Goal: Task Accomplishment & Management: Use online tool/utility

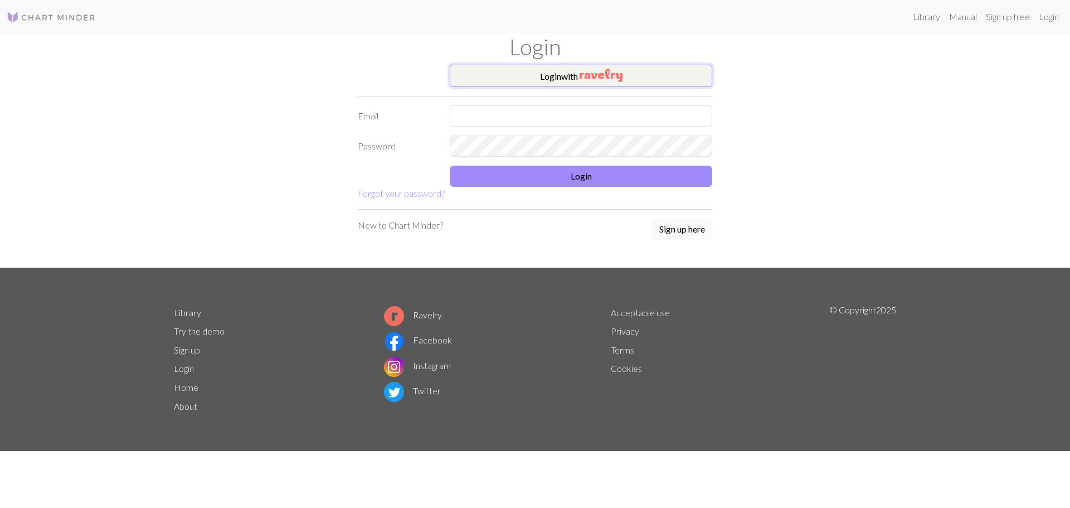
click at [554, 69] on button "Login with" at bounding box center [581, 76] width 262 height 22
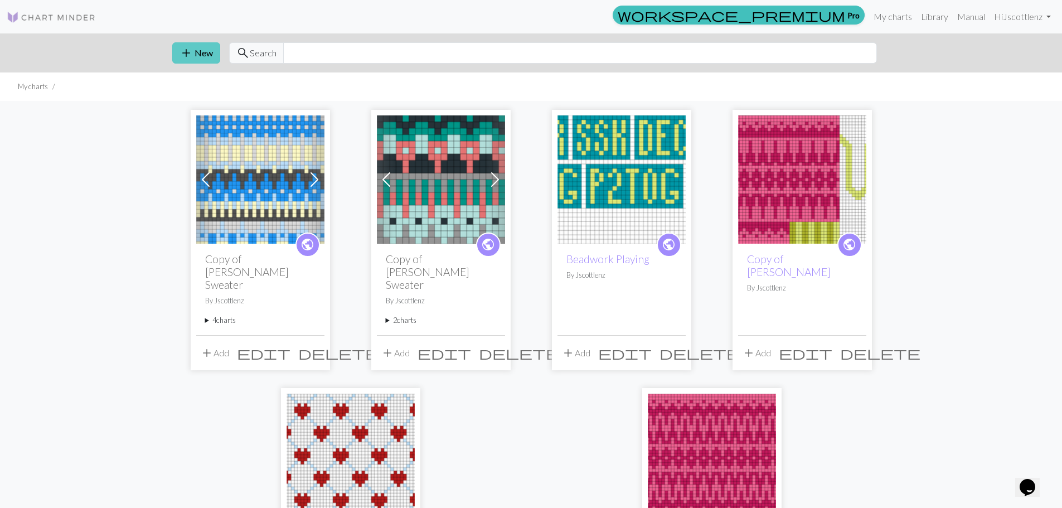
click at [205, 48] on button "add New" at bounding box center [196, 52] width 48 height 21
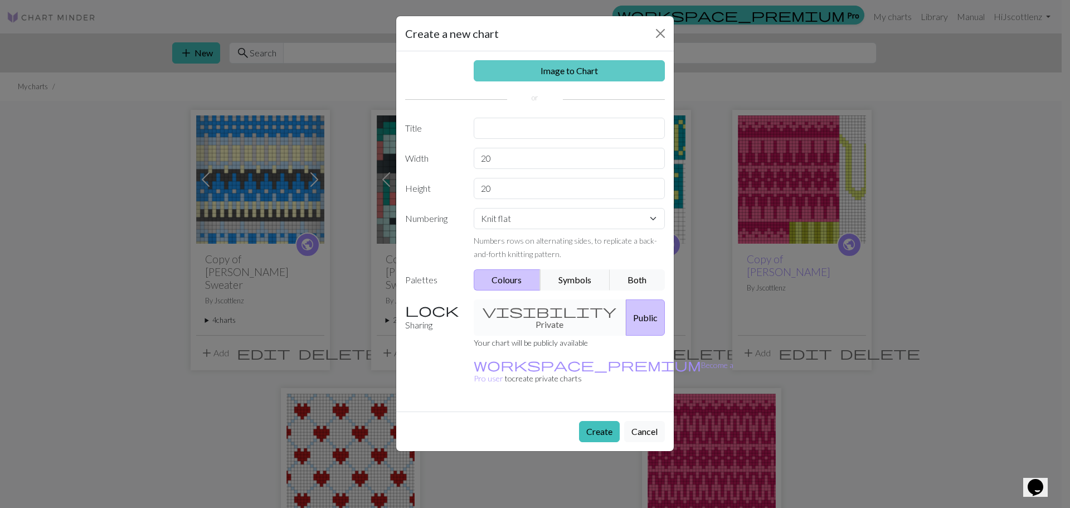
click at [560, 75] on link "Image to Chart" at bounding box center [570, 70] width 192 height 21
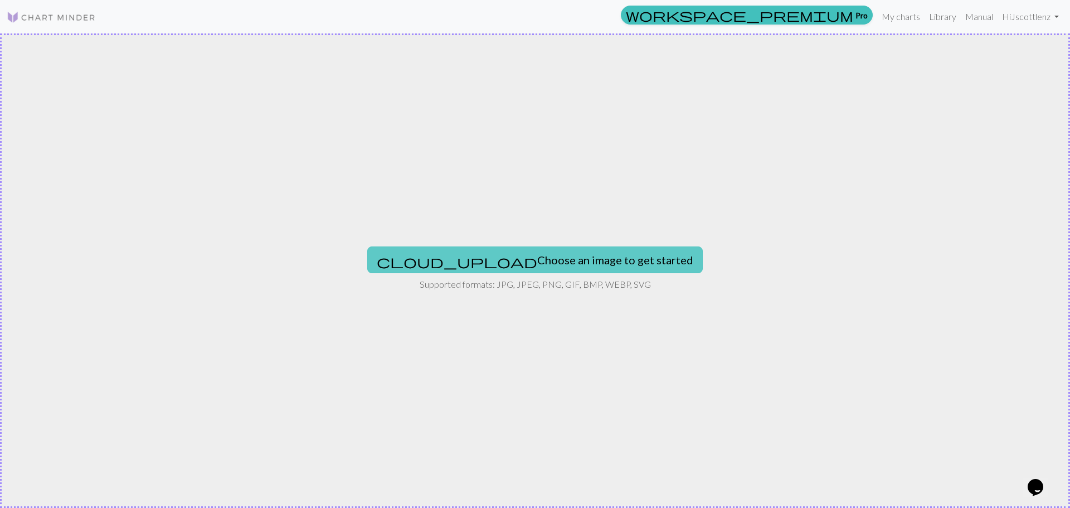
click at [549, 256] on button "cloud_upload Choose an image to get started" at bounding box center [535, 259] width 336 height 27
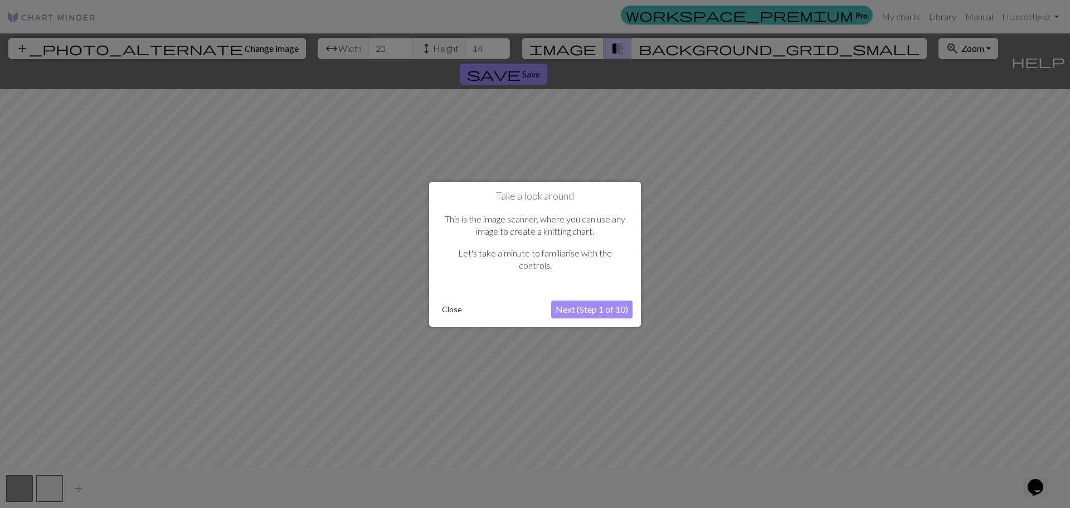
click at [586, 312] on button "Next (Step 1 of 10)" at bounding box center [591, 309] width 81 height 18
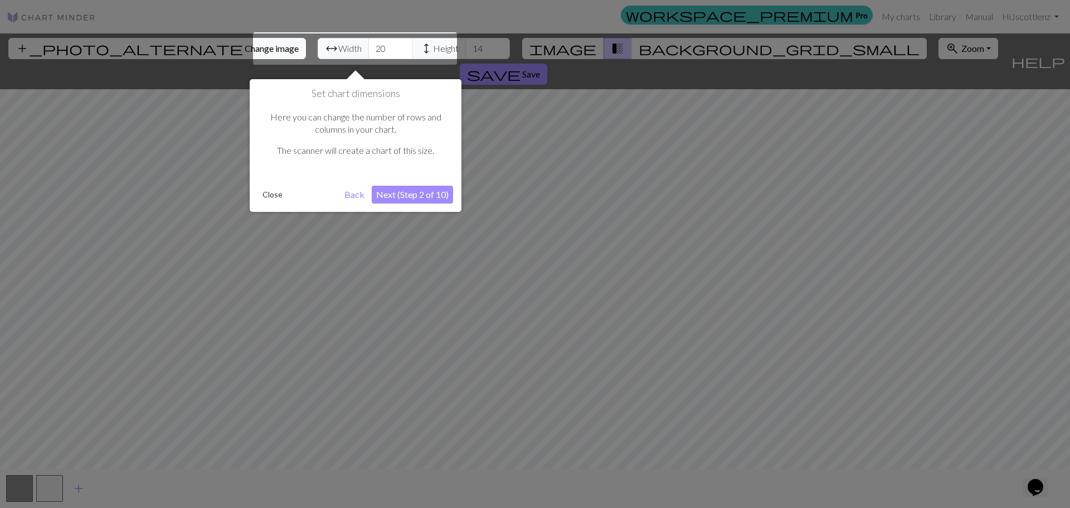
click at [261, 196] on button "Close" at bounding box center [272, 194] width 29 height 17
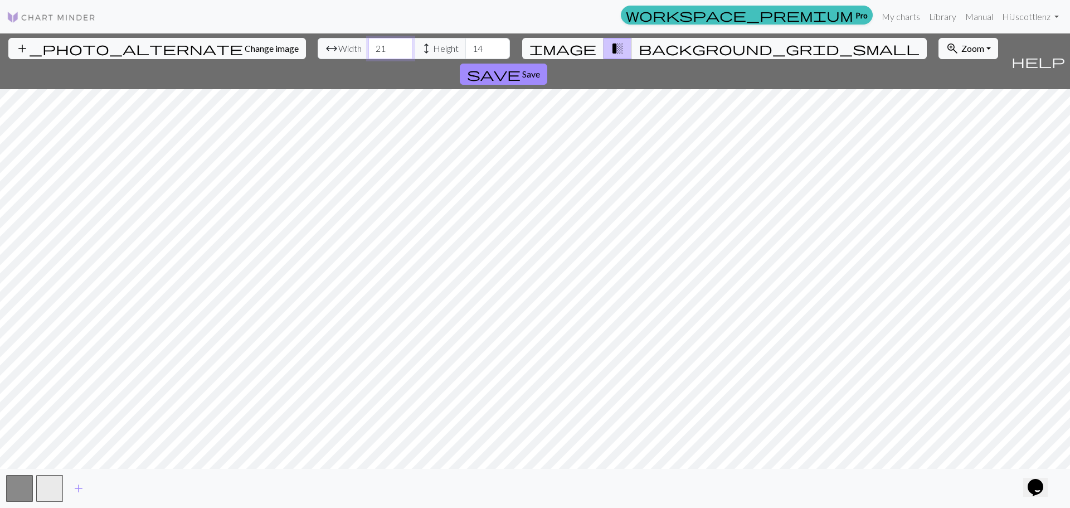
click at [368, 45] on input "21" at bounding box center [390, 48] width 45 height 21
click at [368, 45] on input "22" at bounding box center [390, 48] width 45 height 21
click at [368, 45] on input "23" at bounding box center [390, 48] width 45 height 21
click at [368, 45] on input "24" at bounding box center [390, 48] width 45 height 21
click at [368, 45] on input "25" at bounding box center [390, 48] width 45 height 21
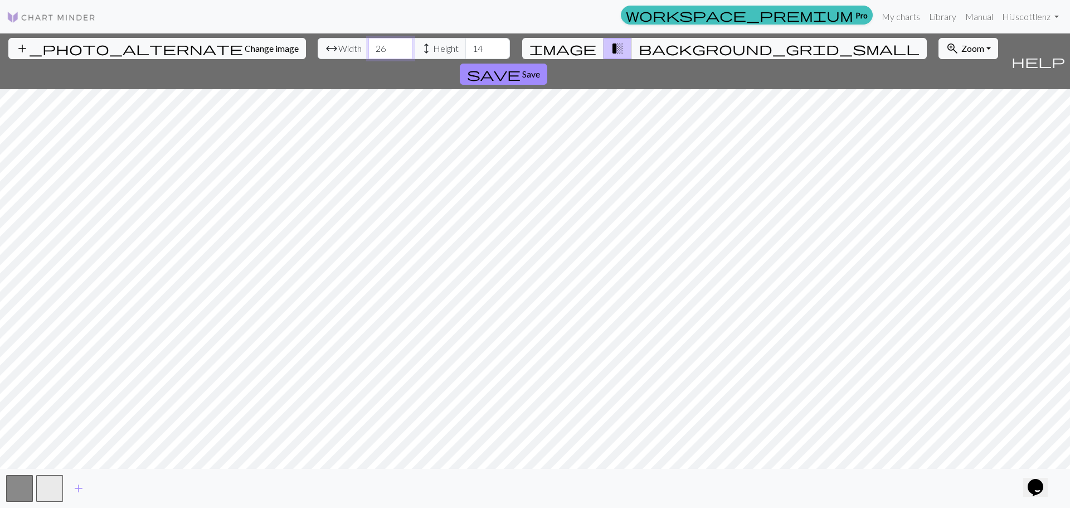
click at [368, 45] on input "26" at bounding box center [390, 48] width 45 height 21
type input "27"
click at [368, 45] on input "27" at bounding box center [390, 48] width 45 height 21
click at [465, 46] on input "14" at bounding box center [487, 48] width 45 height 21
click at [465, 42] on input "15" at bounding box center [487, 48] width 45 height 21
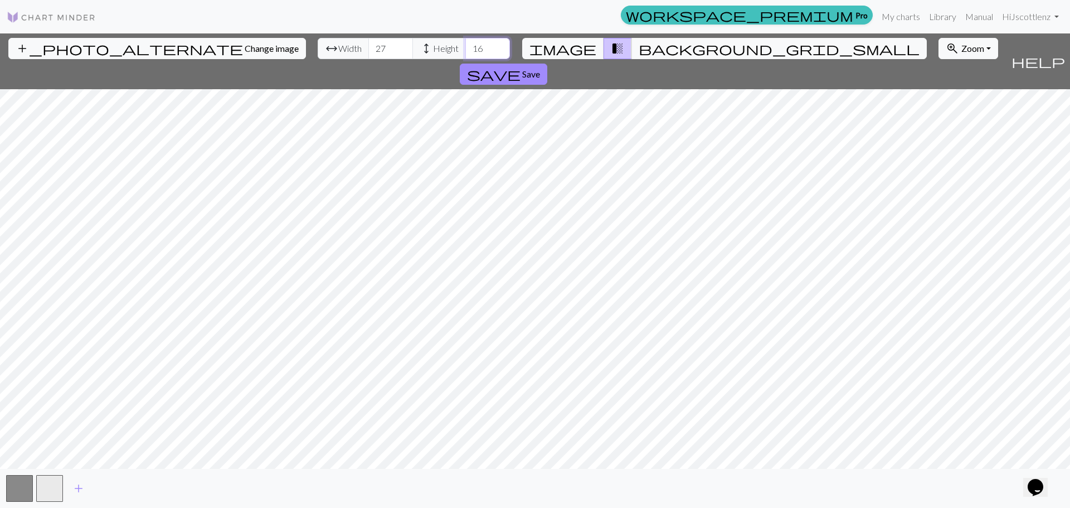
click at [465, 42] on input "16" at bounding box center [487, 48] width 45 height 21
click at [465, 41] on input "17" at bounding box center [487, 48] width 45 height 21
click at [465, 45] on input "18" at bounding box center [487, 48] width 45 height 21
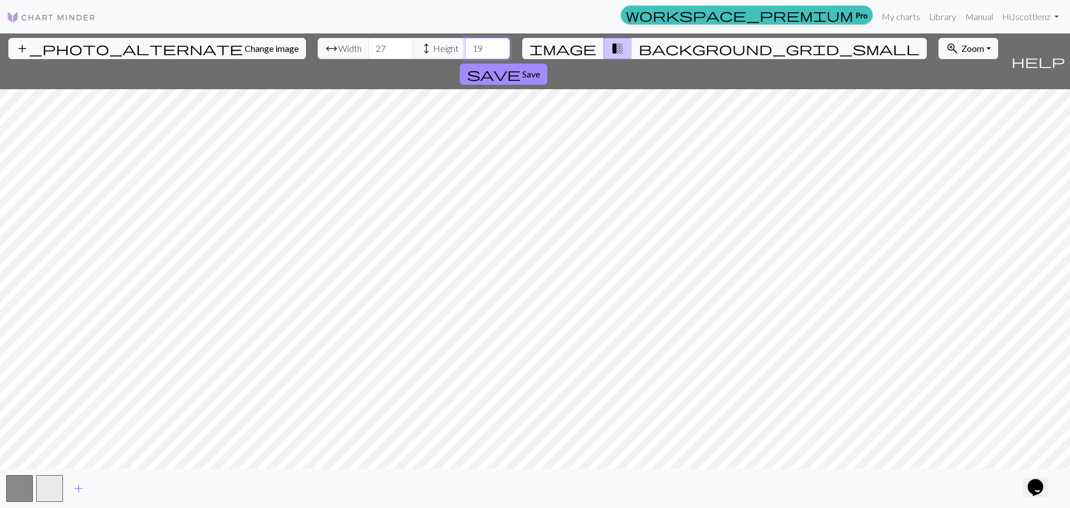
click at [465, 45] on input "19" at bounding box center [487, 48] width 45 height 21
click at [465, 45] on input "20" at bounding box center [487, 48] width 45 height 21
click at [465, 45] on input "21" at bounding box center [487, 48] width 45 height 21
click at [465, 45] on input "22" at bounding box center [487, 48] width 45 height 21
click at [465, 45] on input "23" at bounding box center [487, 48] width 45 height 21
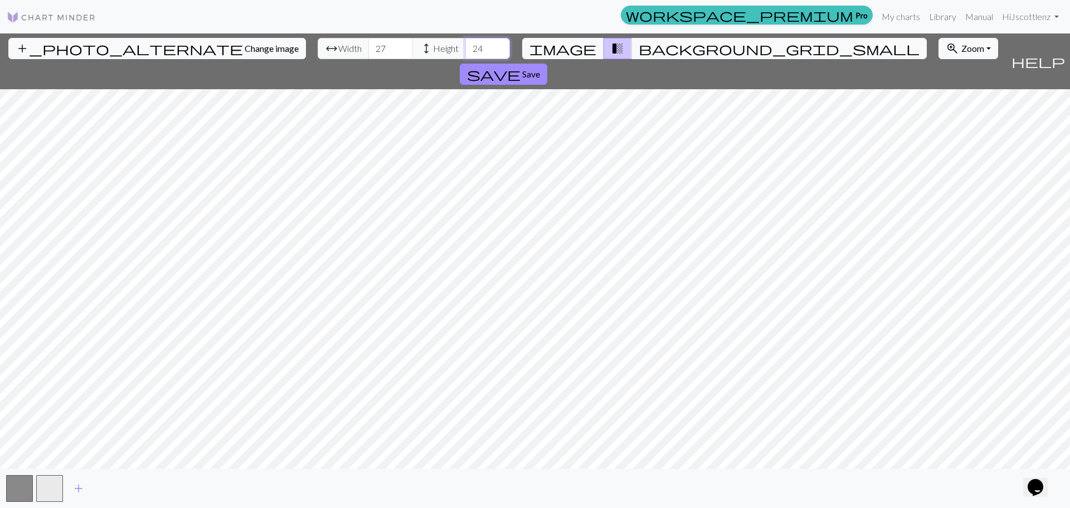
type input "24"
click at [465, 45] on input "24" at bounding box center [487, 48] width 45 height 21
click at [540, 69] on span "Save" at bounding box center [531, 74] width 18 height 11
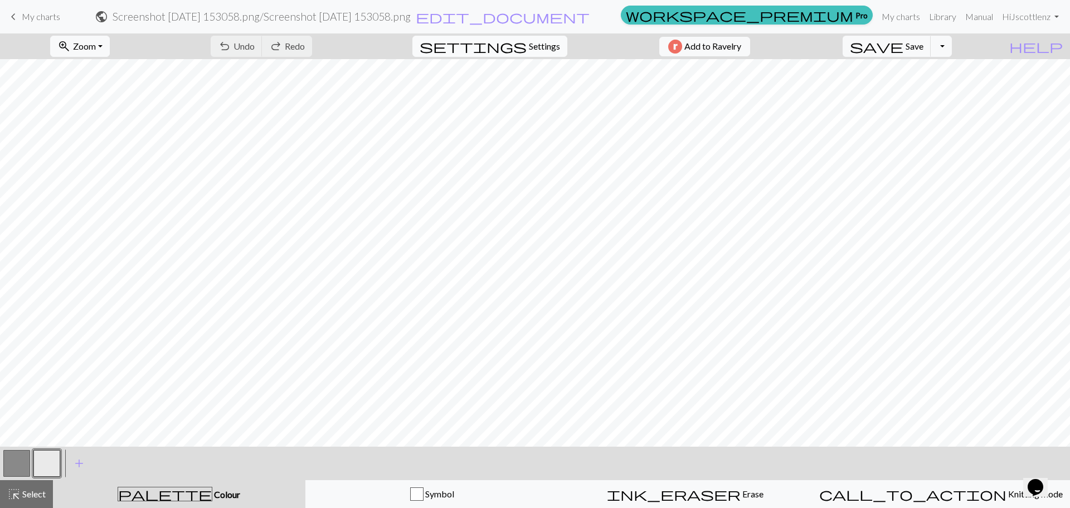
click at [529, 46] on span "Settings" at bounding box center [544, 46] width 31 height 13
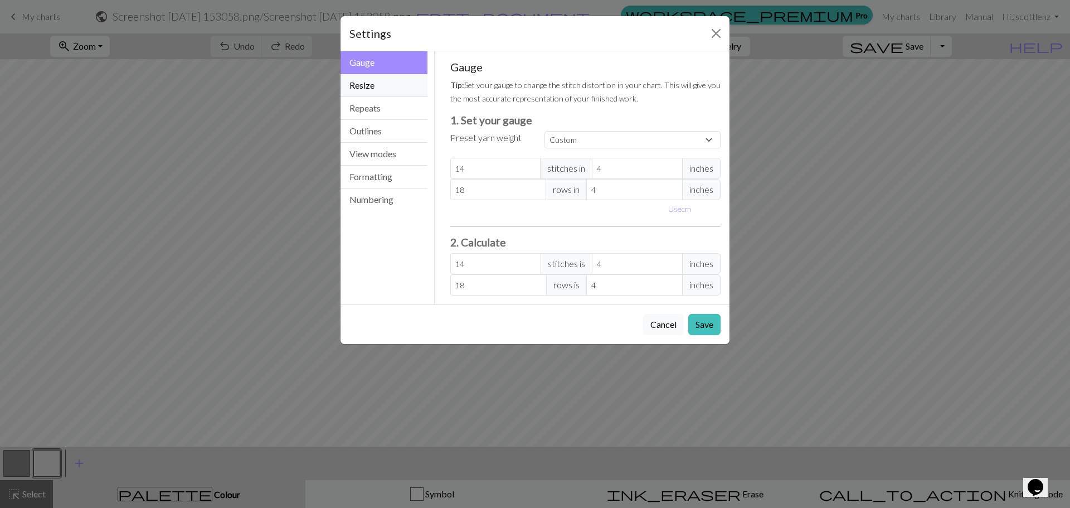
click at [384, 84] on button "Resize" at bounding box center [384, 85] width 87 height 23
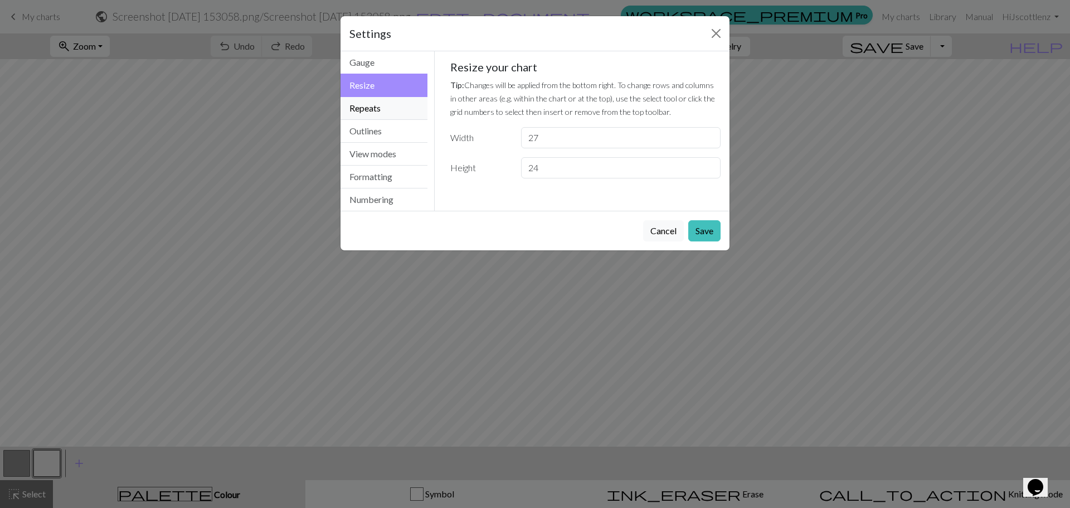
click at [381, 106] on button "Repeats" at bounding box center [384, 108] width 87 height 23
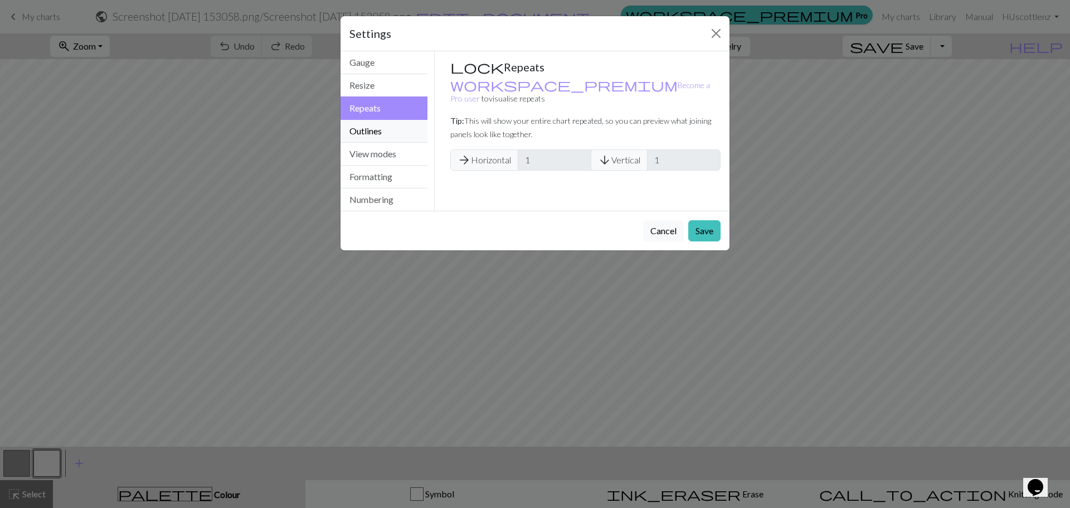
click at [382, 128] on button "Outlines" at bounding box center [384, 131] width 87 height 23
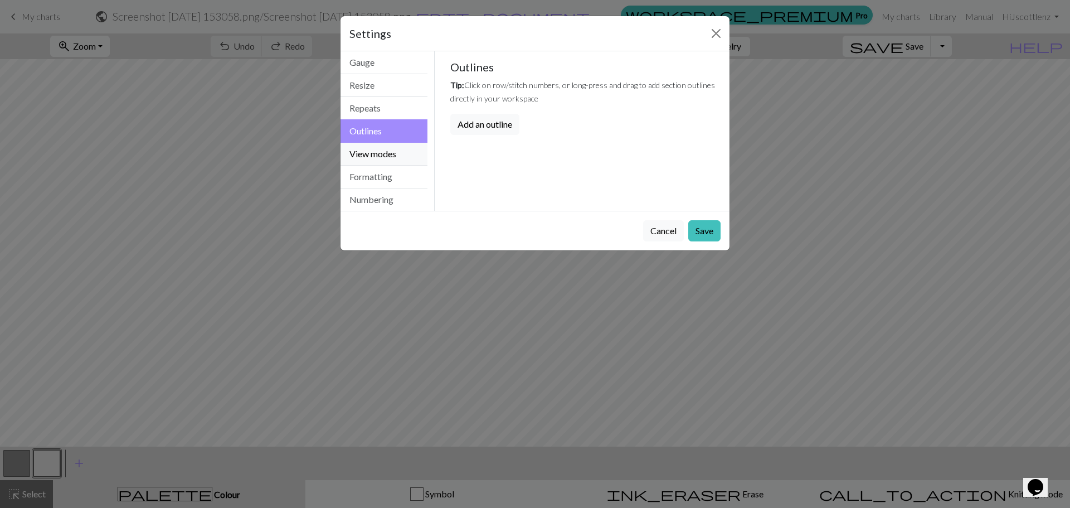
click at [391, 144] on button "View modes" at bounding box center [384, 154] width 87 height 23
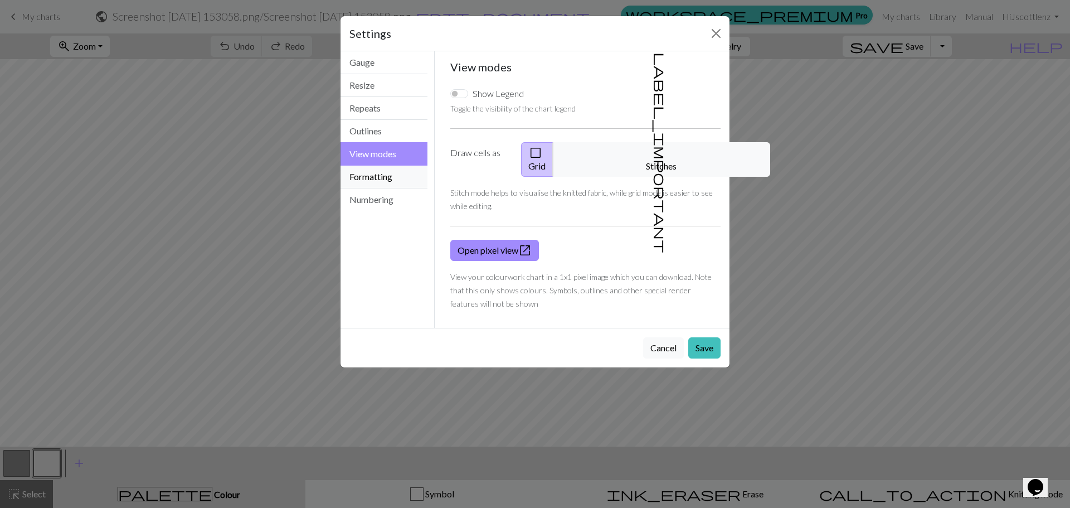
click at [368, 176] on button "Formatting" at bounding box center [384, 177] width 87 height 23
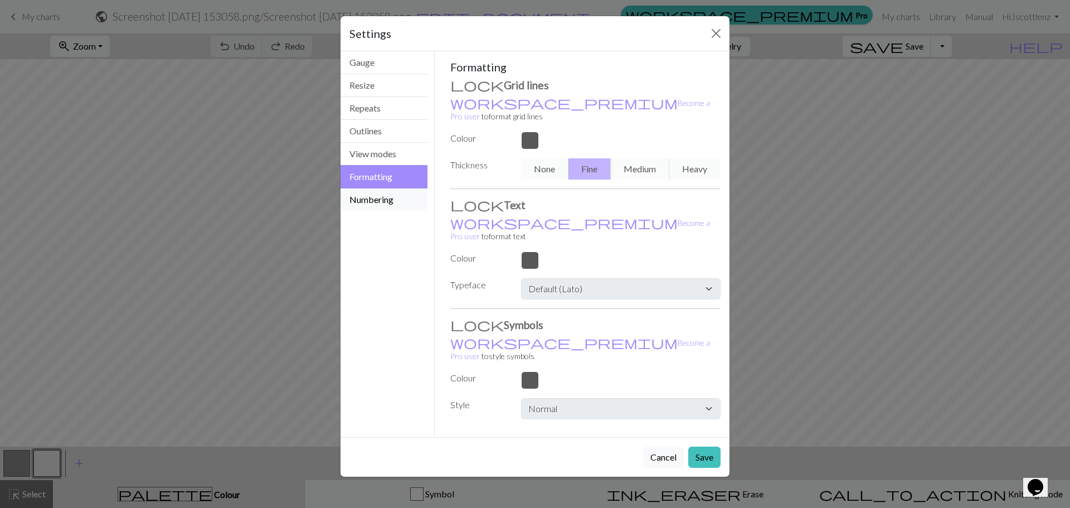
click at [379, 201] on button "Numbering" at bounding box center [384, 199] width 87 height 22
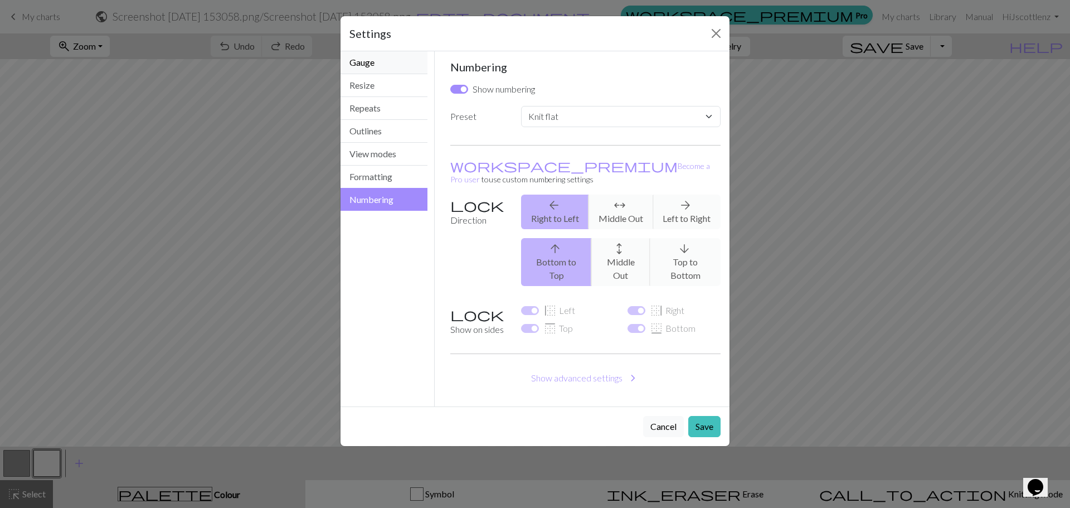
click at [374, 63] on button "Gauge" at bounding box center [384, 62] width 87 height 23
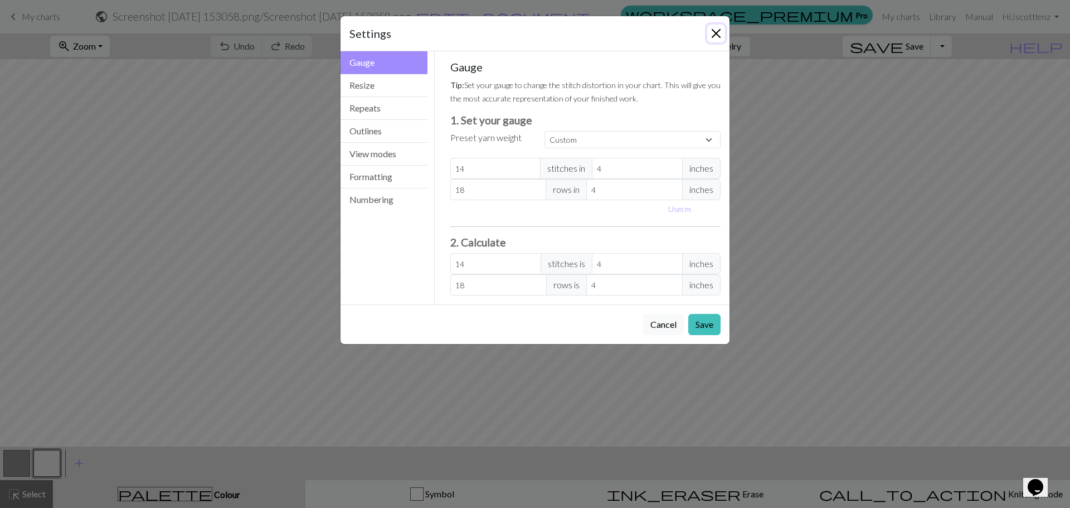
click at [713, 36] on button "Close" at bounding box center [716, 34] width 18 height 18
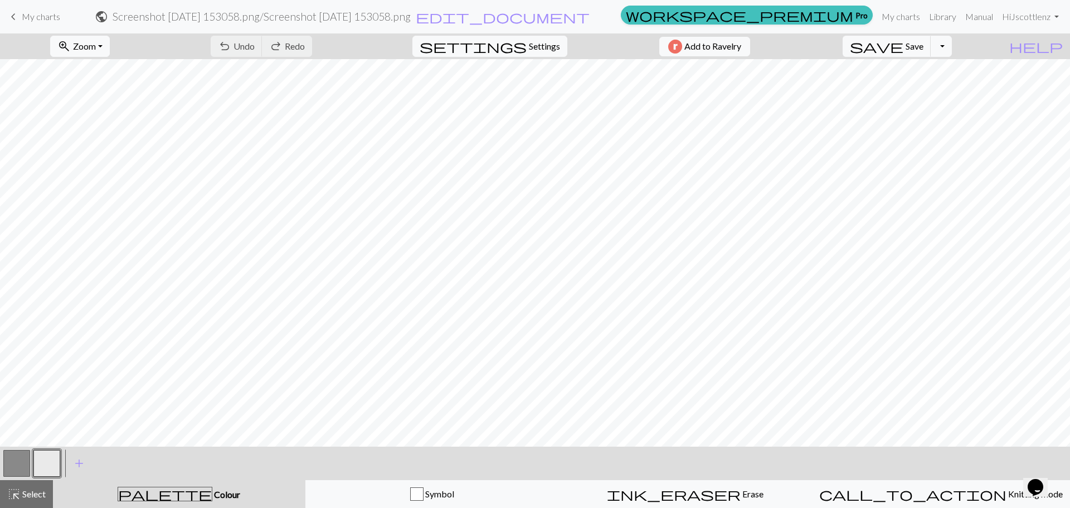
click at [18, 462] on button "button" at bounding box center [16, 463] width 27 height 27
click at [75, 462] on span "add" at bounding box center [78, 463] width 13 height 16
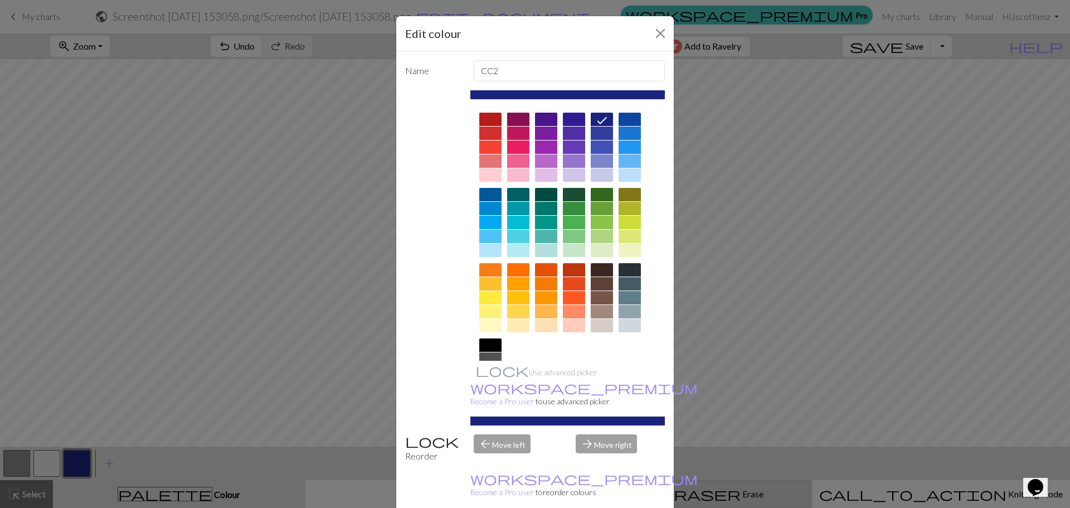
drag, startPoint x: 634, startPoint y: 499, endPoint x: 571, endPoint y: 492, distance: 63.4
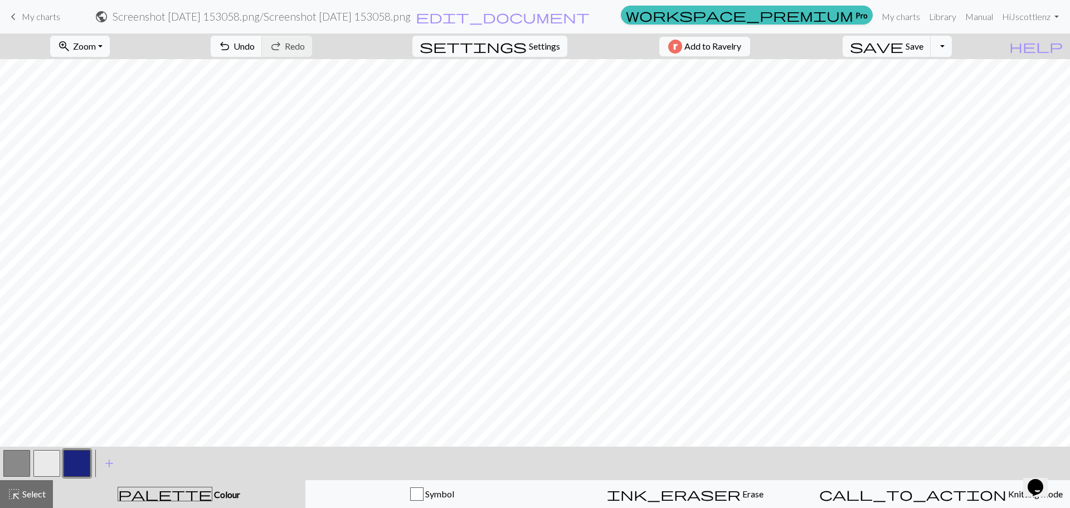
click at [22, 462] on button "button" at bounding box center [16, 463] width 27 height 27
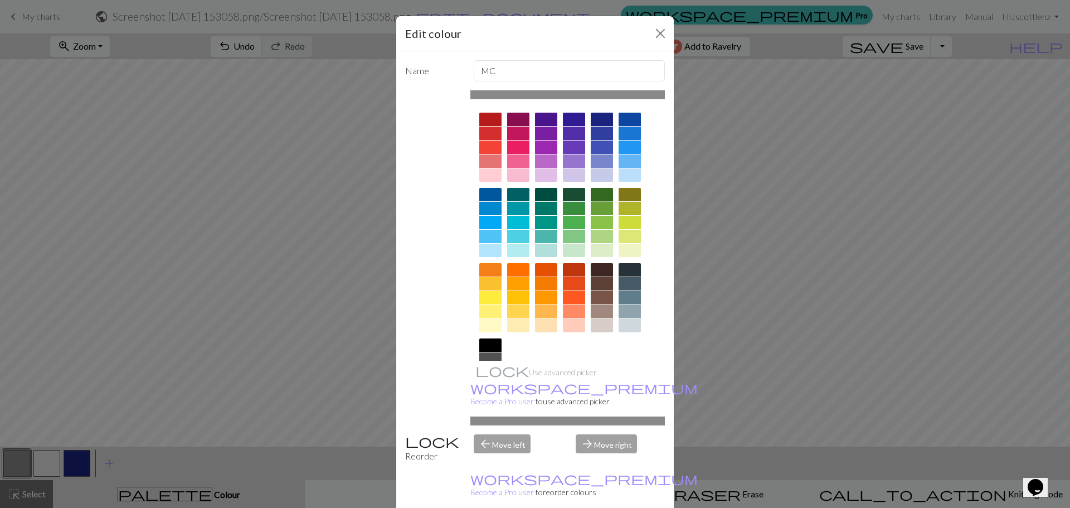
click at [600, 193] on div at bounding box center [602, 194] width 22 height 13
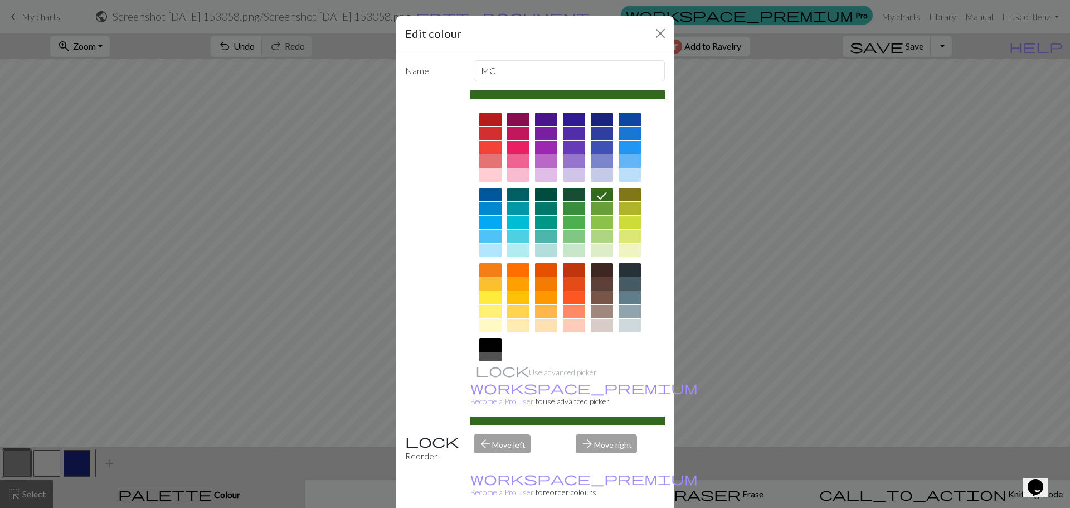
drag, startPoint x: 595, startPoint y: 498, endPoint x: 576, endPoint y: 460, distance: 41.9
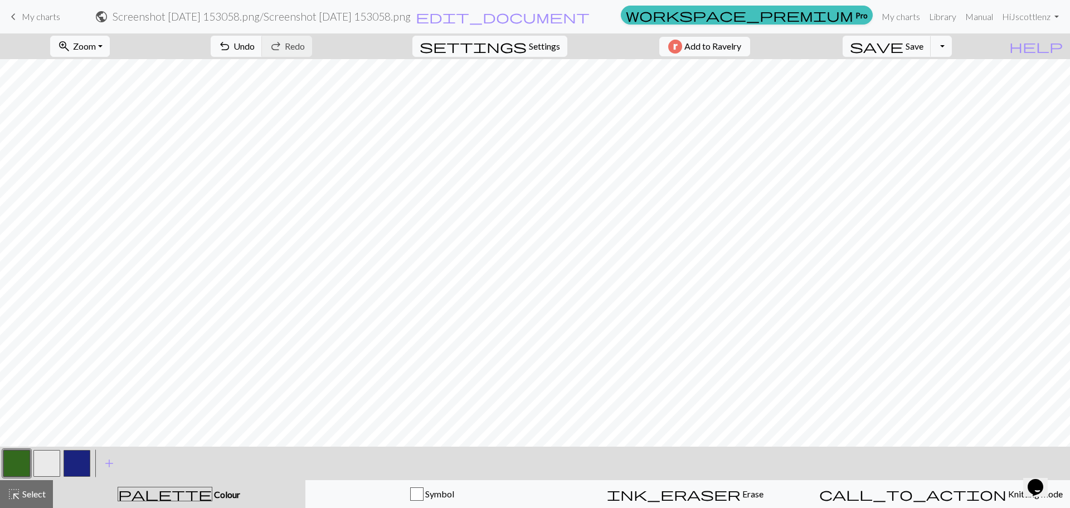
click at [43, 458] on button "button" at bounding box center [46, 463] width 27 height 27
click at [43, 459] on button "button" at bounding box center [46, 463] width 27 height 27
click at [43, 459] on div "Edit colour Name CC1 Use advanced picker workspace_premium Become a Pro user to…" at bounding box center [535, 254] width 1070 height 508
click at [35, 459] on button "button" at bounding box center [46, 463] width 27 height 27
click at [35, 459] on div "Edit colour Name CC1 Use advanced picker workspace_premium Become a Pro user to…" at bounding box center [535, 254] width 1070 height 508
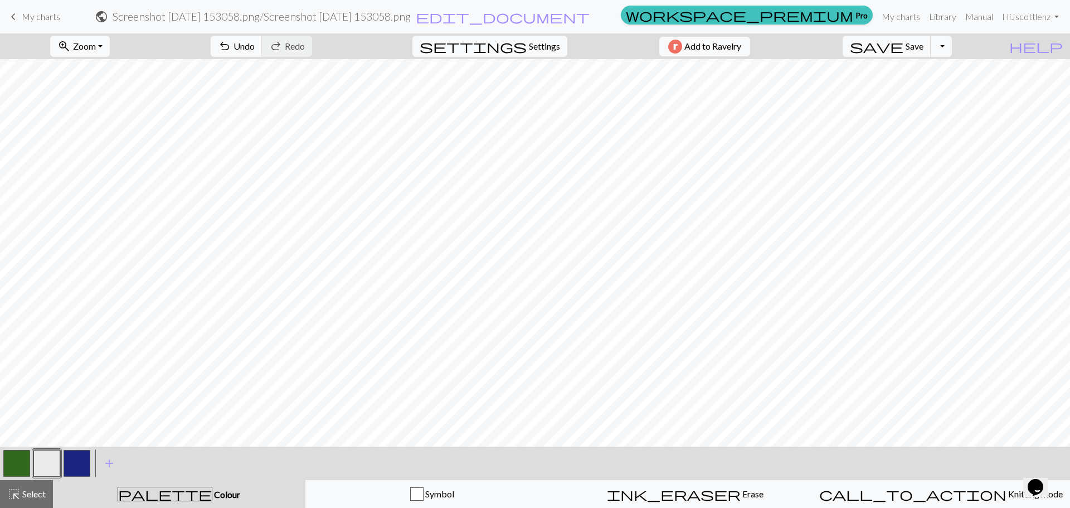
click at [43, 461] on button "button" at bounding box center [46, 463] width 27 height 27
click at [45, 461] on div "Edit colour Name CC1 Use advanced picker workspace_premium Become a Pro user to…" at bounding box center [535, 254] width 1070 height 508
click at [54, 468] on button "button" at bounding box center [46, 463] width 27 height 27
click at [54, 468] on div "Edit colour Name CC1 Use advanced picker workspace_premium Become a Pro user to…" at bounding box center [535, 254] width 1070 height 508
click at [53, 466] on button "button" at bounding box center [46, 463] width 27 height 27
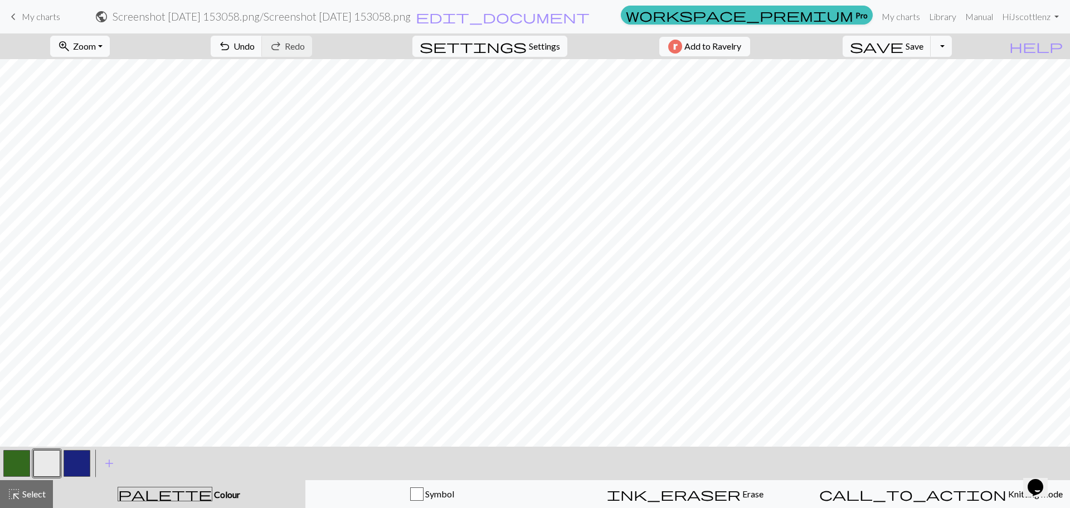
click at [52, 465] on div "Edit colour Name CC1 Use advanced picker workspace_premium Become a Pro user to…" at bounding box center [535, 254] width 1070 height 508
click at [52, 465] on button "button" at bounding box center [46, 463] width 27 height 27
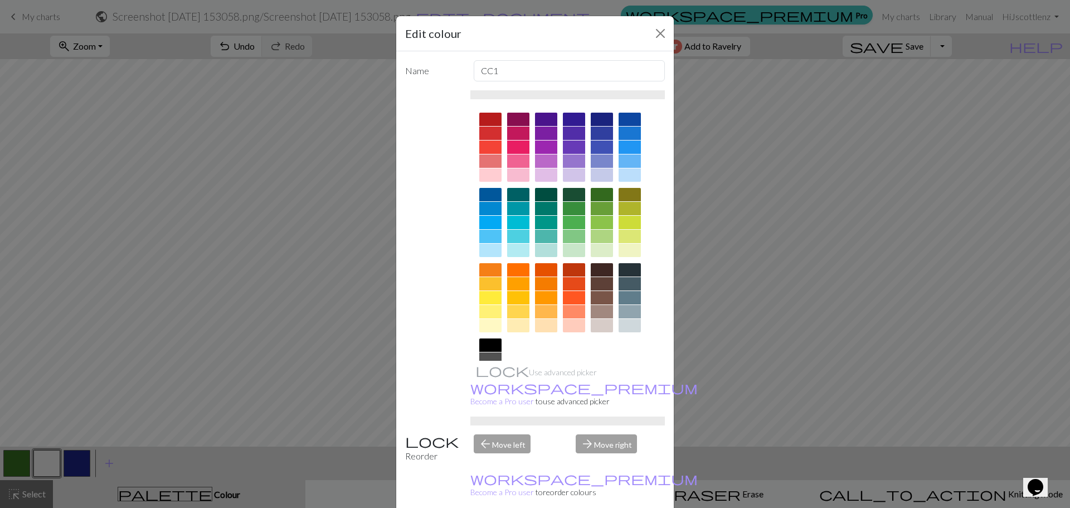
click at [634, 250] on div at bounding box center [630, 250] width 22 height 13
click at [633, 242] on div at bounding box center [630, 236] width 22 height 13
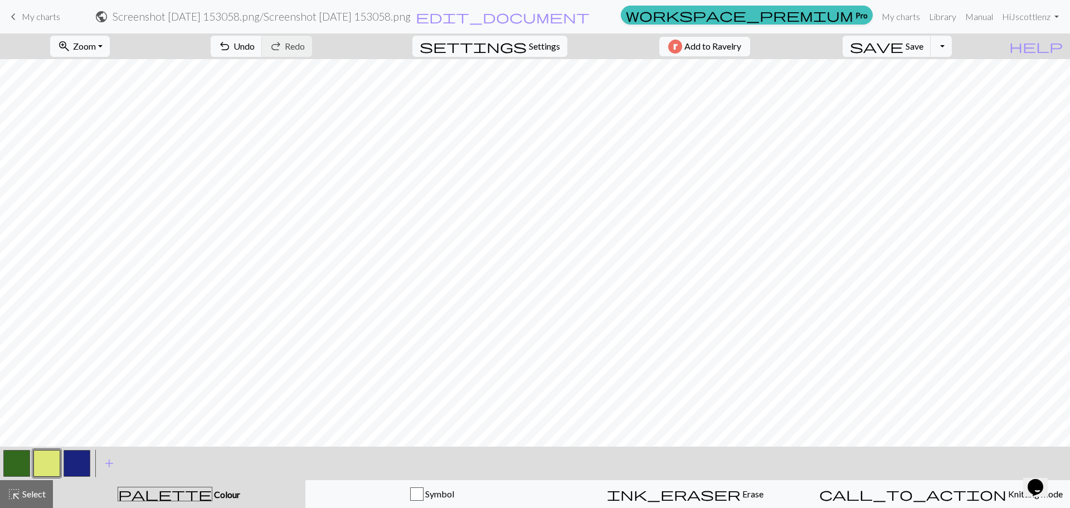
click at [27, 458] on button "button" at bounding box center [16, 463] width 27 height 27
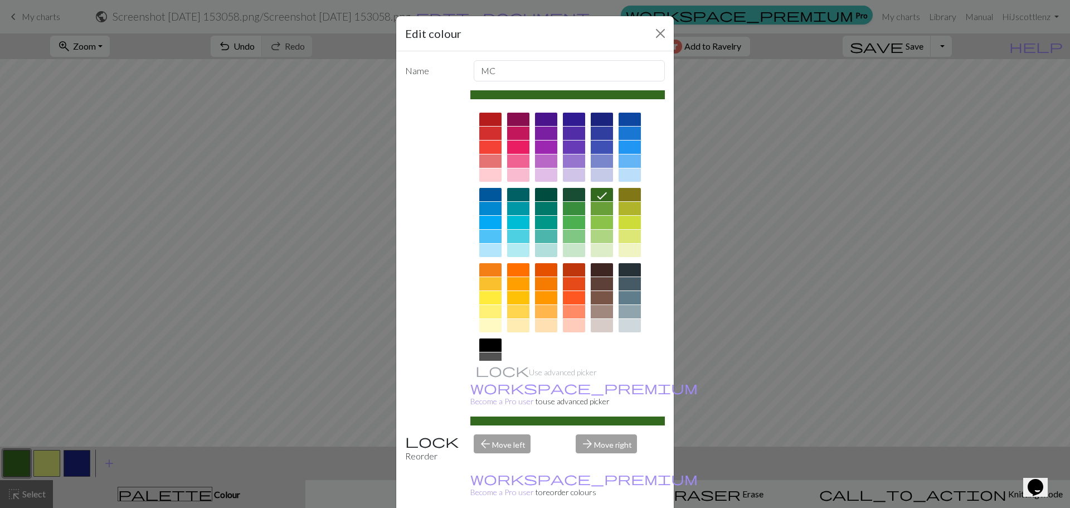
click at [633, 193] on div at bounding box center [630, 194] width 22 height 13
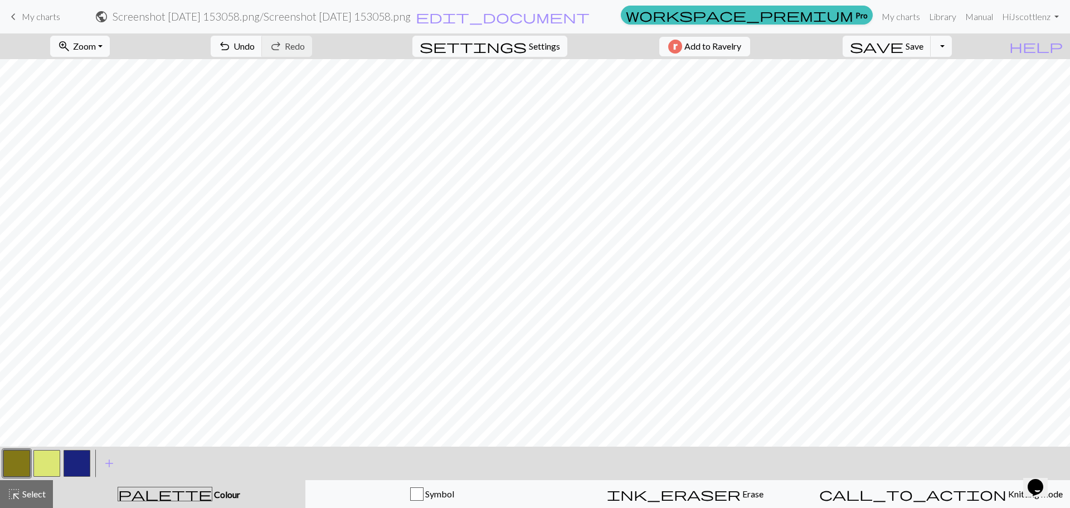
click at [50, 463] on button "button" at bounding box center [46, 463] width 27 height 27
click at [19, 463] on button "button" at bounding box center [16, 463] width 27 height 27
click at [42, 463] on button "button" at bounding box center [46, 463] width 27 height 27
click at [22, 464] on button "button" at bounding box center [16, 463] width 27 height 27
click at [59, 464] on button "button" at bounding box center [46, 463] width 27 height 27
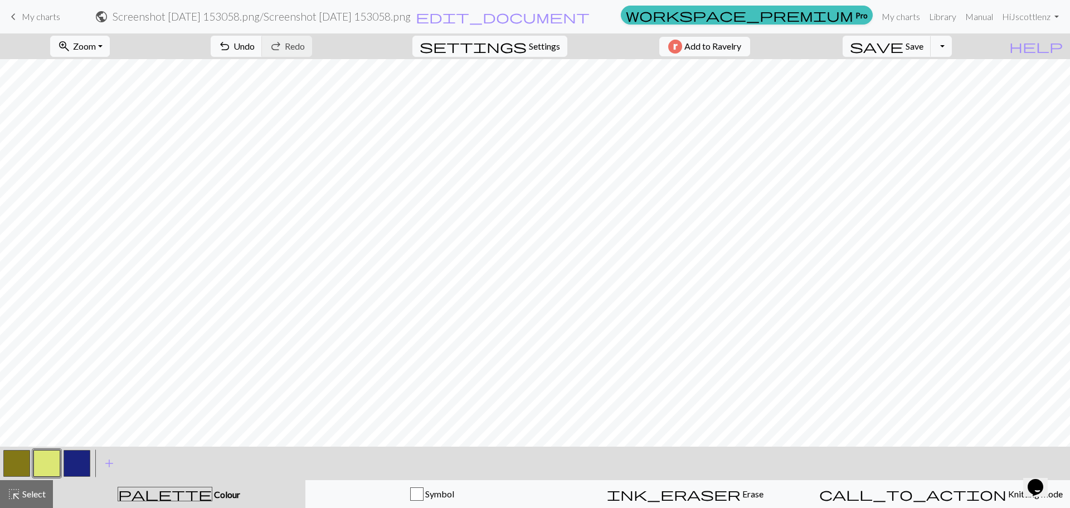
click at [21, 453] on button "button" at bounding box center [16, 463] width 27 height 27
click at [47, 457] on button "button" at bounding box center [46, 463] width 27 height 27
click at [18, 460] on button "button" at bounding box center [16, 463] width 27 height 27
click at [50, 461] on button "button" at bounding box center [46, 463] width 27 height 27
click at [10, 459] on button "button" at bounding box center [16, 463] width 27 height 27
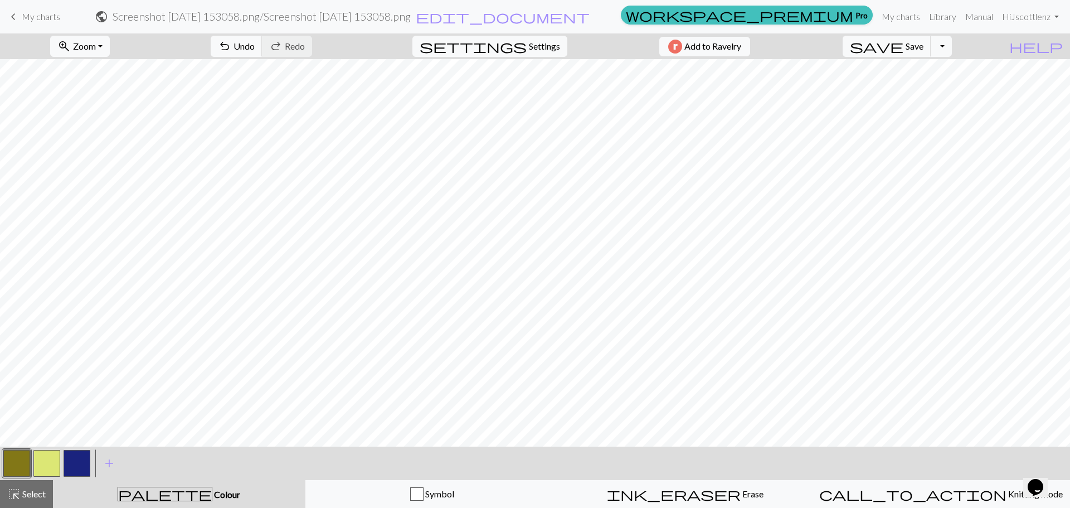
click at [41, 461] on button "button" at bounding box center [46, 463] width 27 height 27
click at [12, 457] on button "button" at bounding box center [16, 463] width 27 height 27
click at [39, 456] on button "button" at bounding box center [46, 463] width 27 height 27
click at [24, 458] on button "button" at bounding box center [16, 463] width 27 height 27
click at [49, 461] on button "button" at bounding box center [46, 463] width 27 height 27
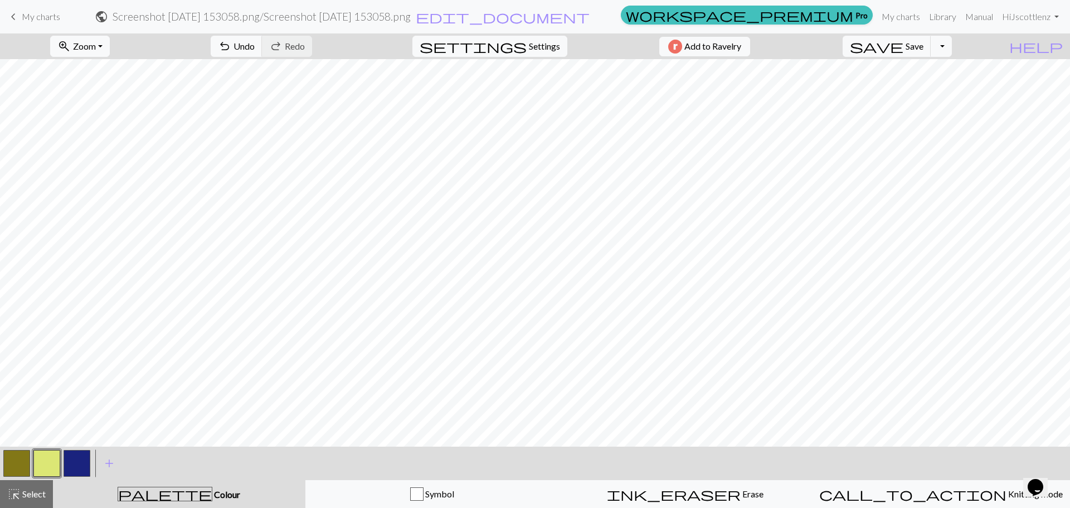
click at [20, 463] on button "button" at bounding box center [16, 463] width 27 height 27
click at [21, 464] on button "button" at bounding box center [16, 463] width 27 height 27
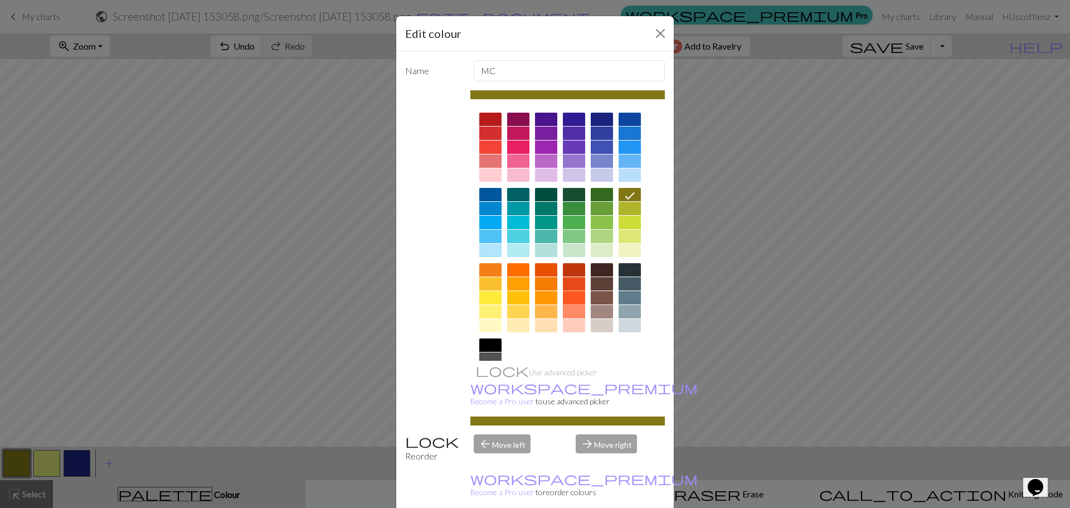
click at [571, 296] on div at bounding box center [574, 297] width 22 height 13
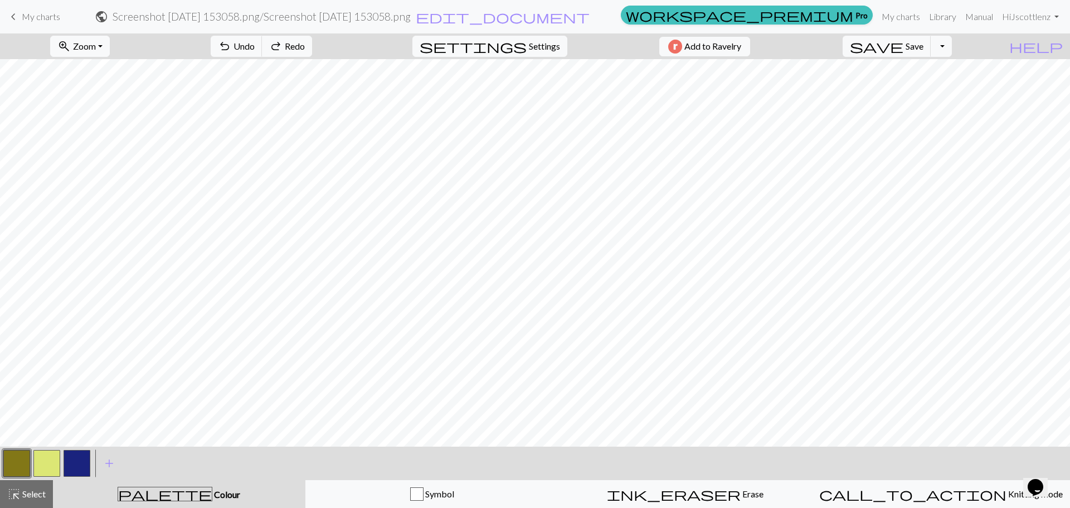
click at [81, 466] on button "button" at bounding box center [77, 463] width 27 height 27
click at [105, 463] on span "add" at bounding box center [109, 463] width 13 height 16
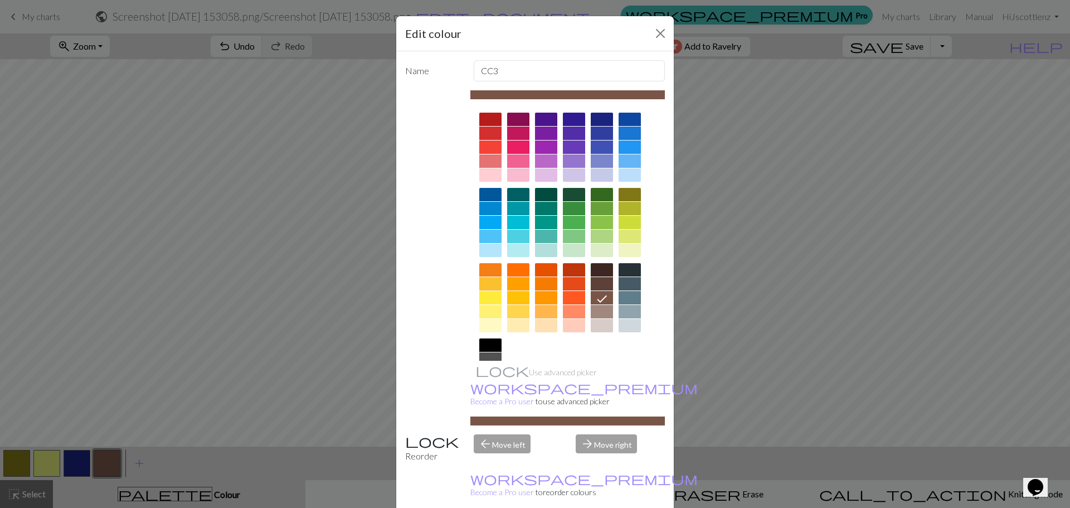
click at [626, 157] on div at bounding box center [630, 160] width 22 height 13
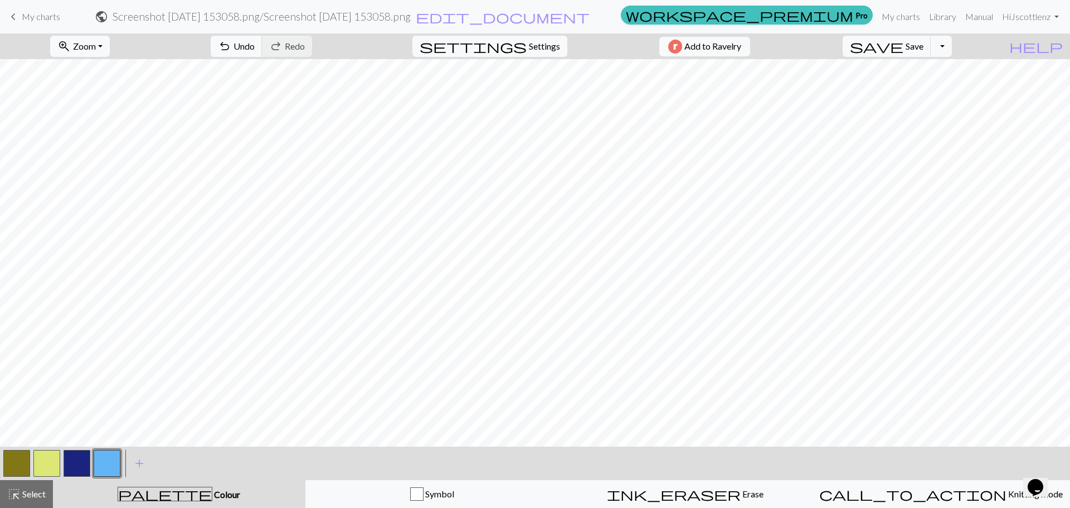
click at [82, 458] on button "button" at bounding box center [77, 463] width 27 height 27
click at [88, 463] on button "button" at bounding box center [77, 463] width 27 height 27
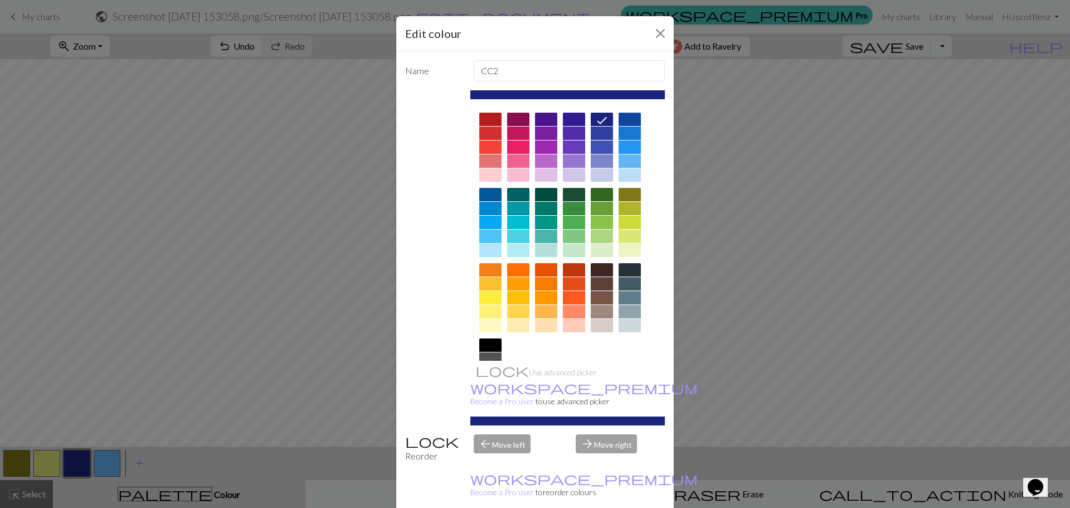
click at [625, 119] on div at bounding box center [630, 119] width 22 height 13
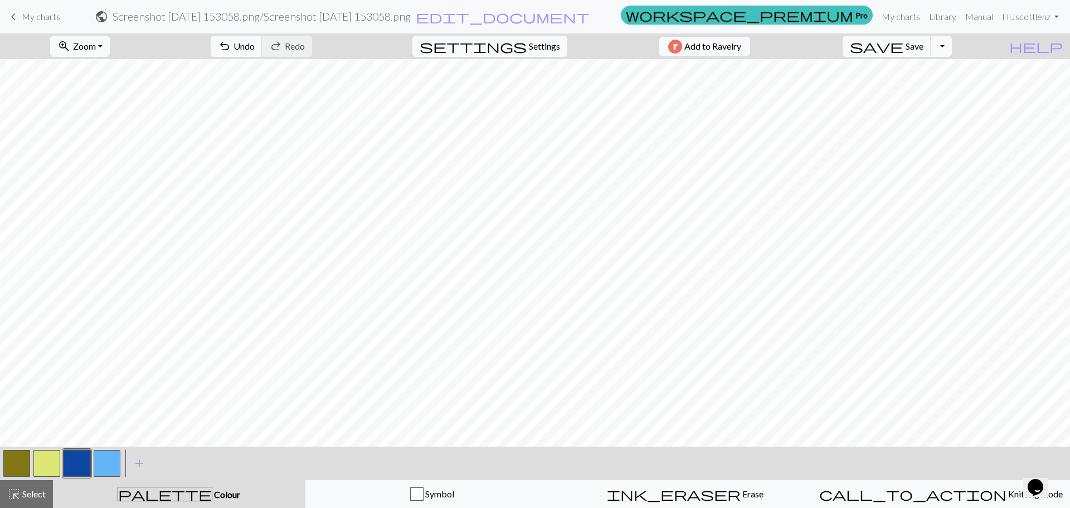
click at [101, 455] on button "button" at bounding box center [107, 463] width 27 height 27
click at [15, 494] on span "highlight_alt" at bounding box center [13, 494] width 13 height 16
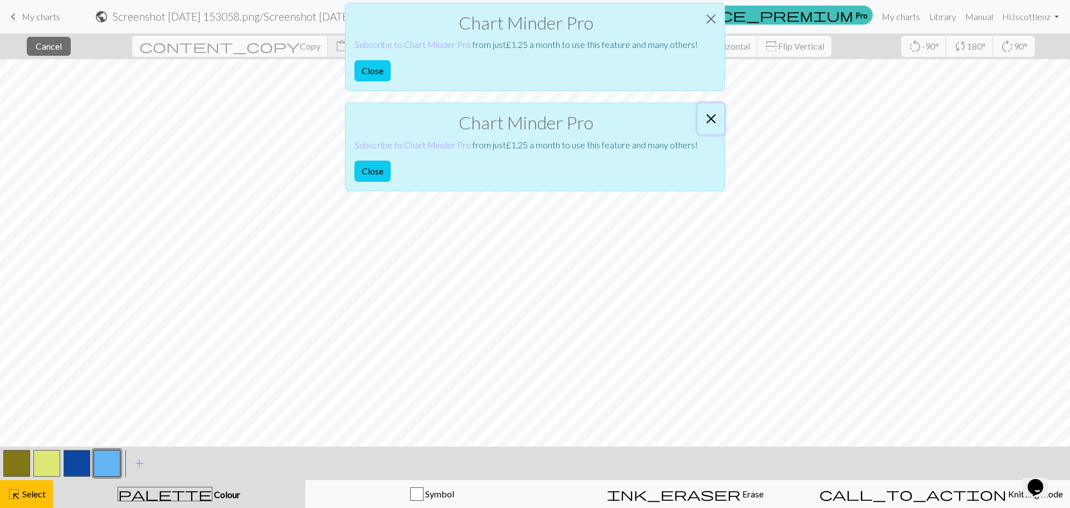
click at [706, 116] on button "Close" at bounding box center [711, 118] width 27 height 31
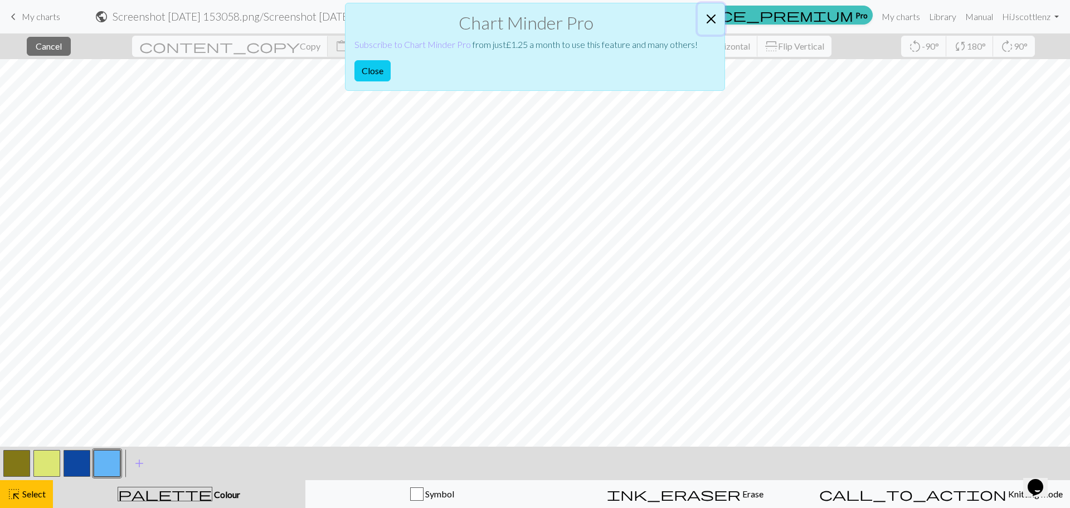
click at [712, 17] on button "Close" at bounding box center [711, 18] width 27 height 31
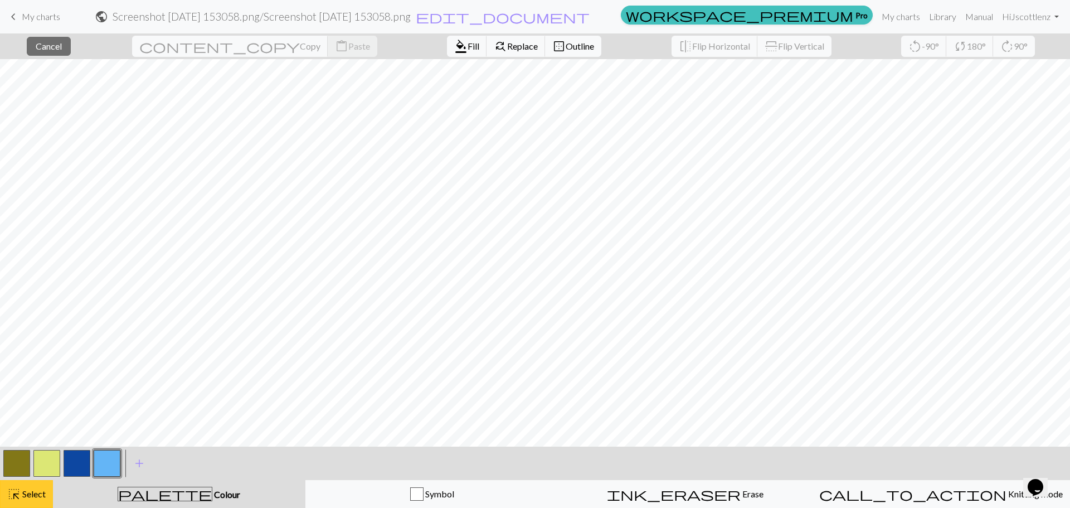
click at [31, 487] on div "highlight_alt Select Select" at bounding box center [26, 493] width 38 height 13
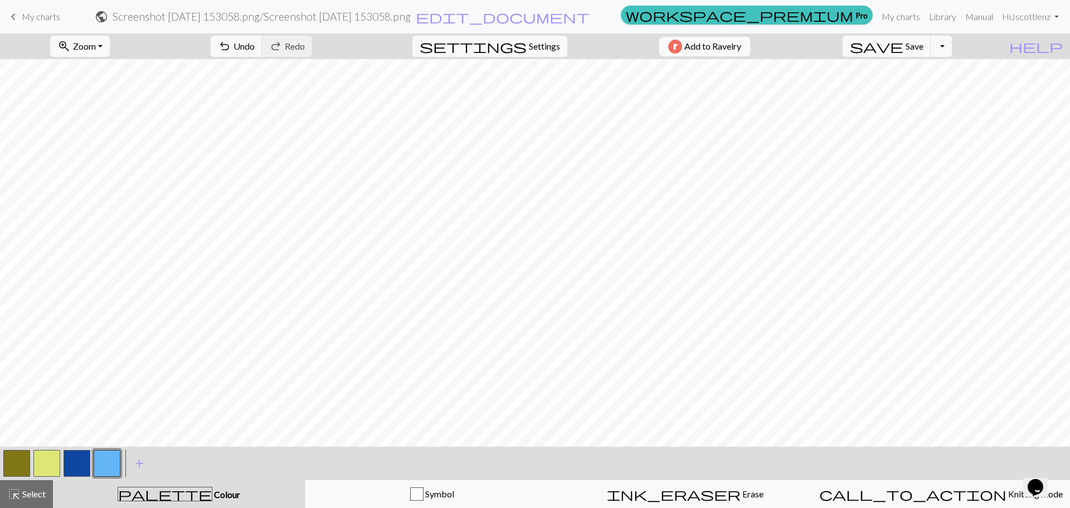
click at [73, 466] on button "button" at bounding box center [77, 463] width 27 height 27
click at [82, 455] on button "button" at bounding box center [77, 463] width 27 height 27
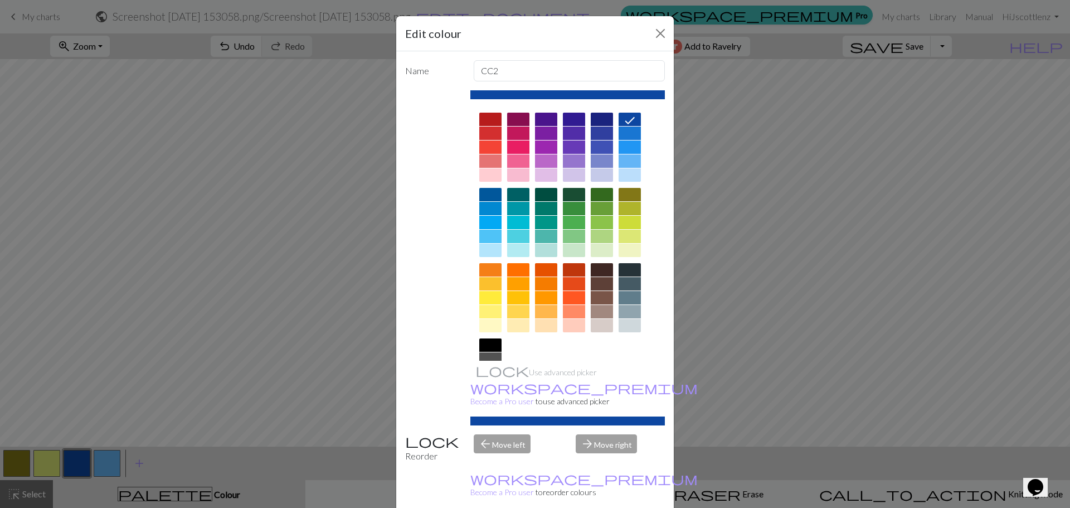
click at [626, 195] on div at bounding box center [630, 194] width 22 height 13
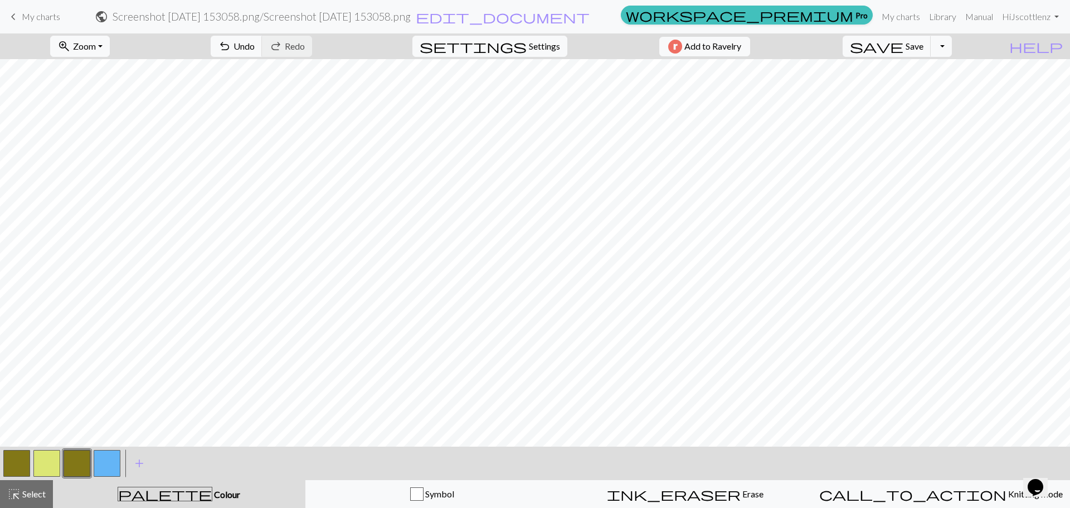
click at [111, 460] on button "button" at bounding box center [107, 463] width 27 height 27
click at [100, 458] on button "button" at bounding box center [107, 463] width 27 height 27
click at [100, 458] on div "Edit colour Name CC3 Use advanced picker workspace_premium Become a Pro user to…" at bounding box center [535, 254] width 1070 height 508
click at [106, 461] on button "button" at bounding box center [107, 463] width 27 height 27
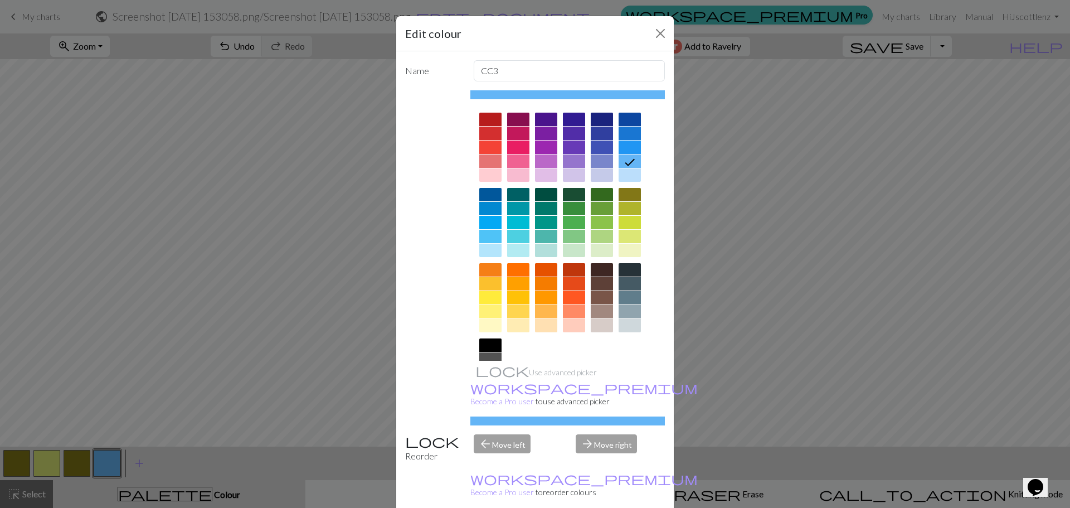
click at [627, 252] on div at bounding box center [630, 250] width 22 height 13
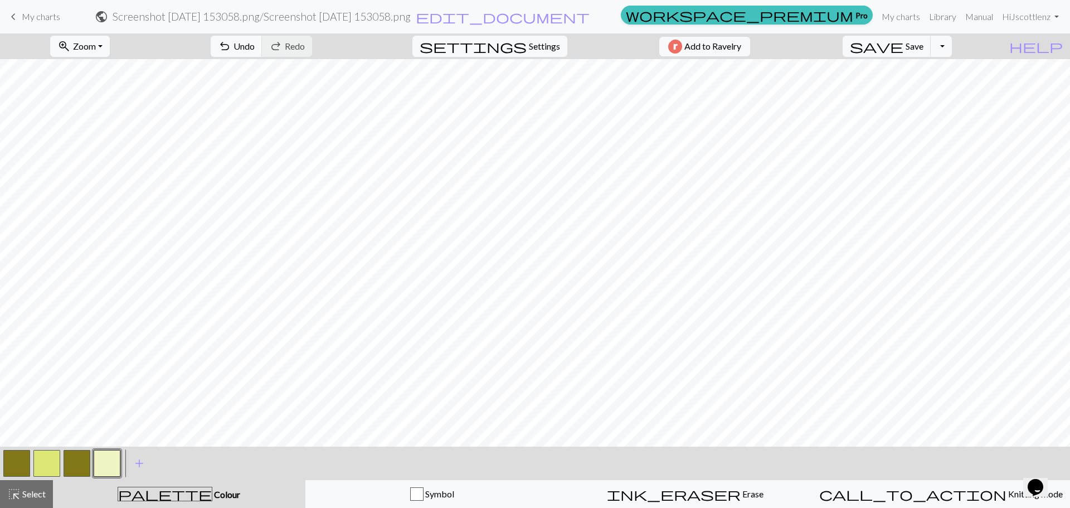
click at [101, 466] on button "button" at bounding box center [107, 463] width 27 height 27
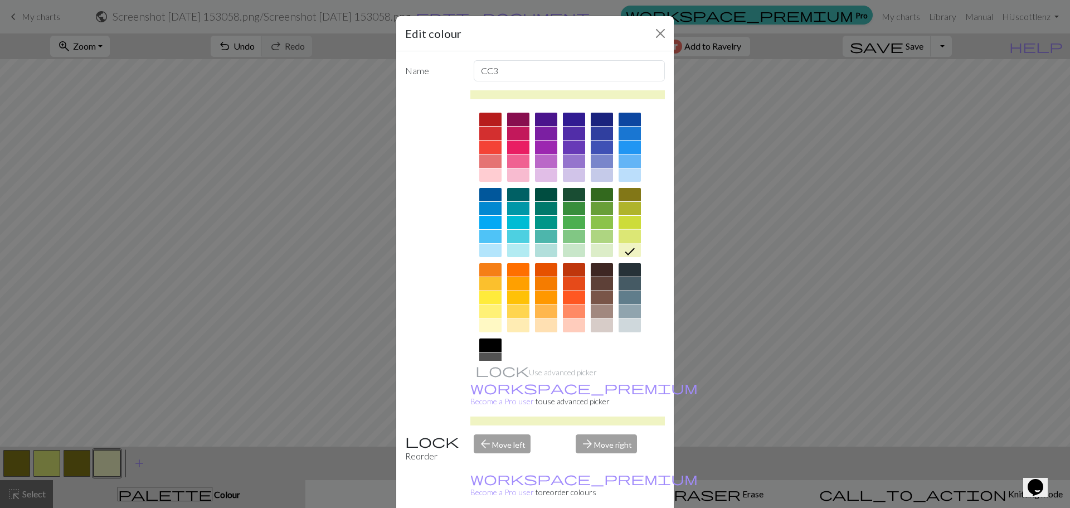
click at [634, 237] on div at bounding box center [630, 236] width 22 height 13
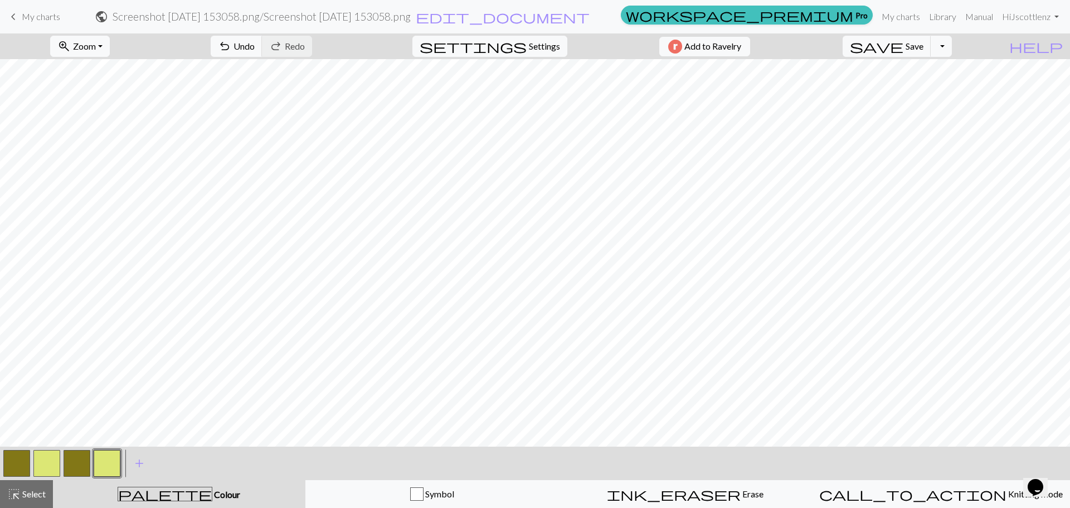
click at [82, 456] on button "button" at bounding box center [77, 463] width 27 height 27
click at [75, 461] on button "button" at bounding box center [77, 463] width 27 height 27
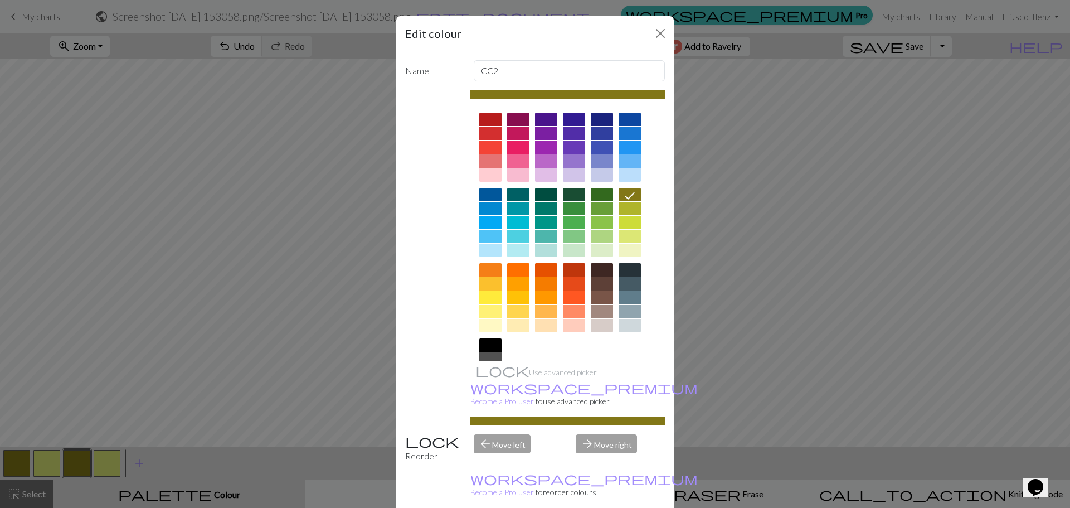
click at [619, 205] on div at bounding box center [630, 208] width 22 height 13
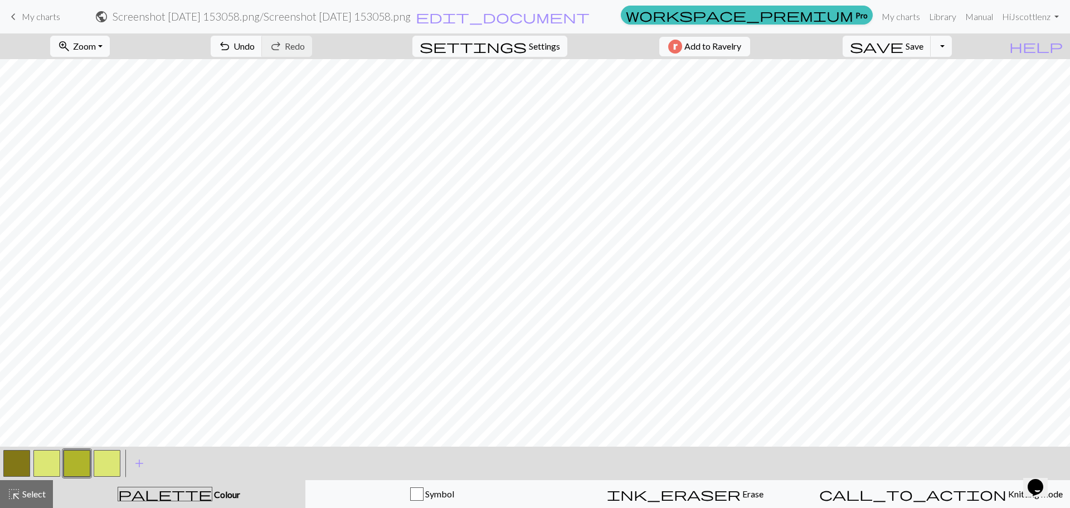
click at [28, 455] on button "button" at bounding box center [16, 463] width 27 height 27
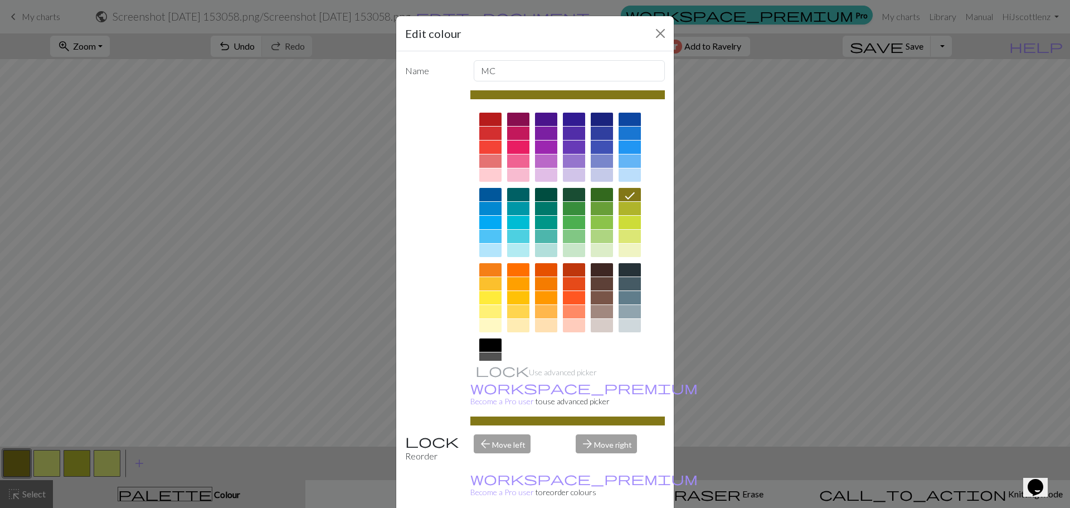
click at [629, 206] on div at bounding box center [630, 208] width 22 height 13
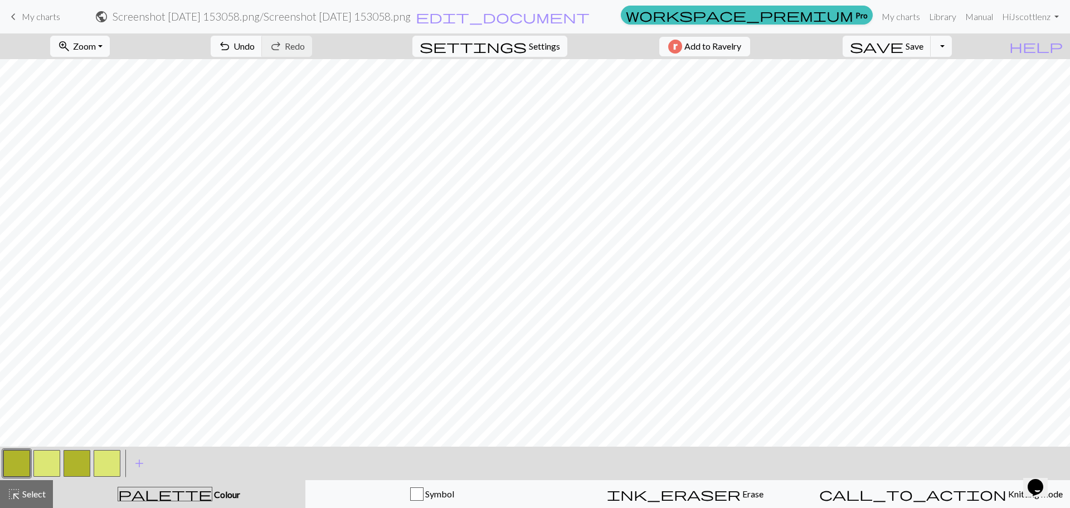
click at [16, 463] on button "button" at bounding box center [16, 463] width 27 height 27
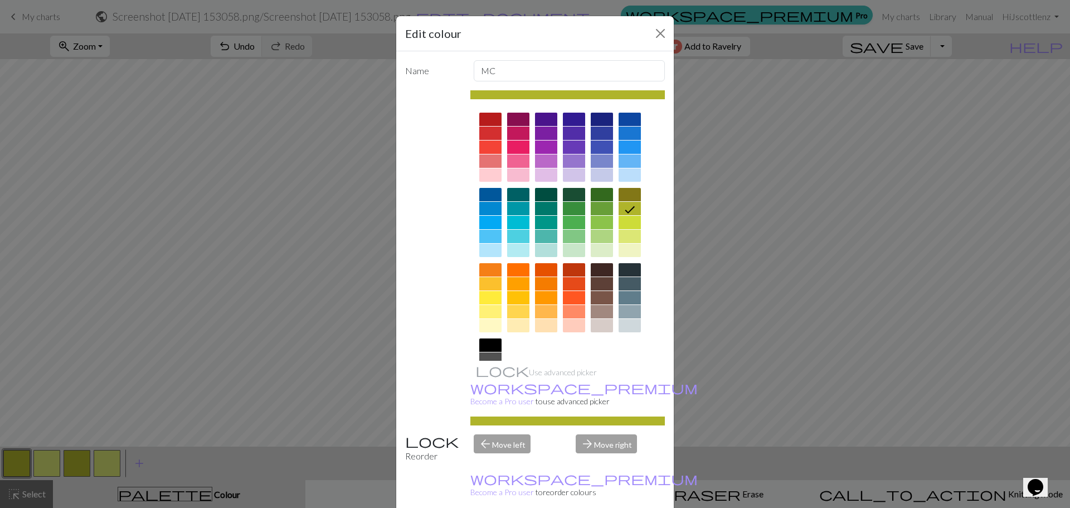
click at [484, 120] on div at bounding box center [490, 119] width 22 height 13
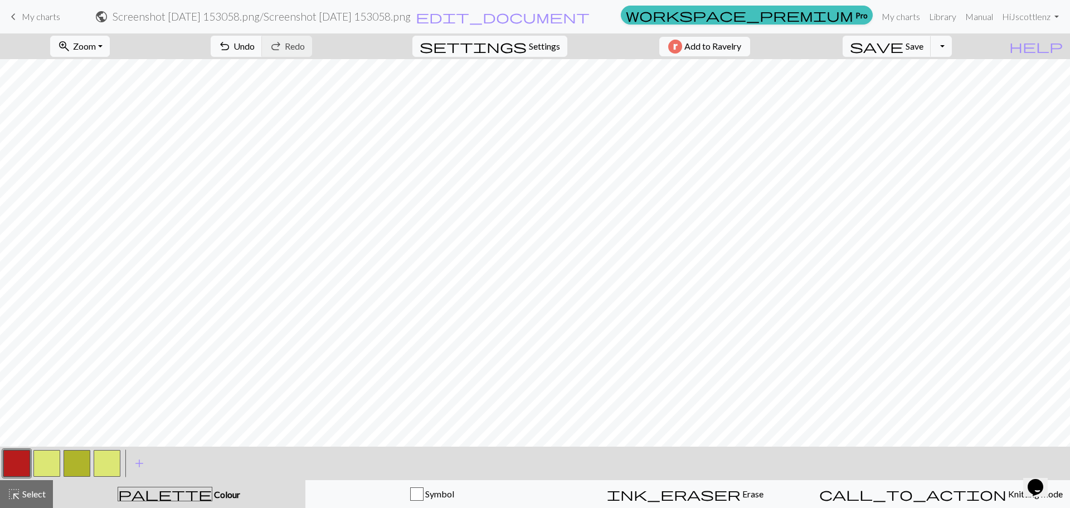
click at [55, 465] on button "button" at bounding box center [46, 463] width 27 height 27
click at [47, 459] on button "button" at bounding box center [46, 463] width 27 height 27
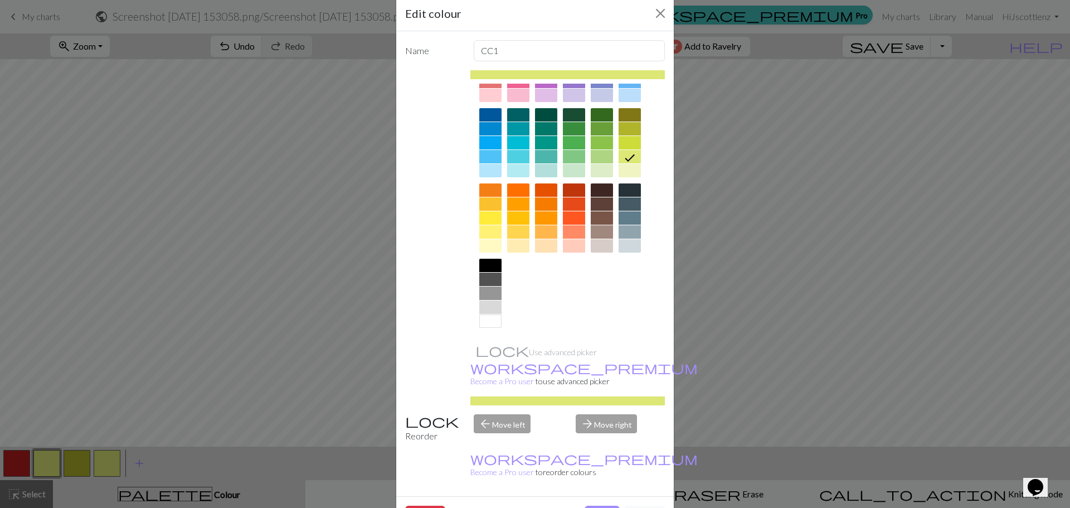
scroll to position [28, 0]
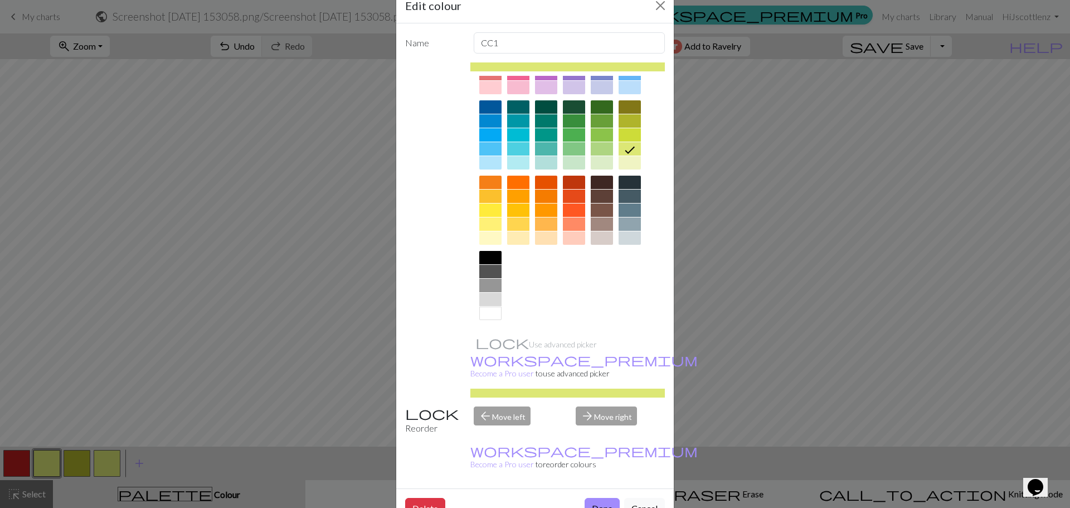
click at [487, 317] on div at bounding box center [490, 313] width 22 height 13
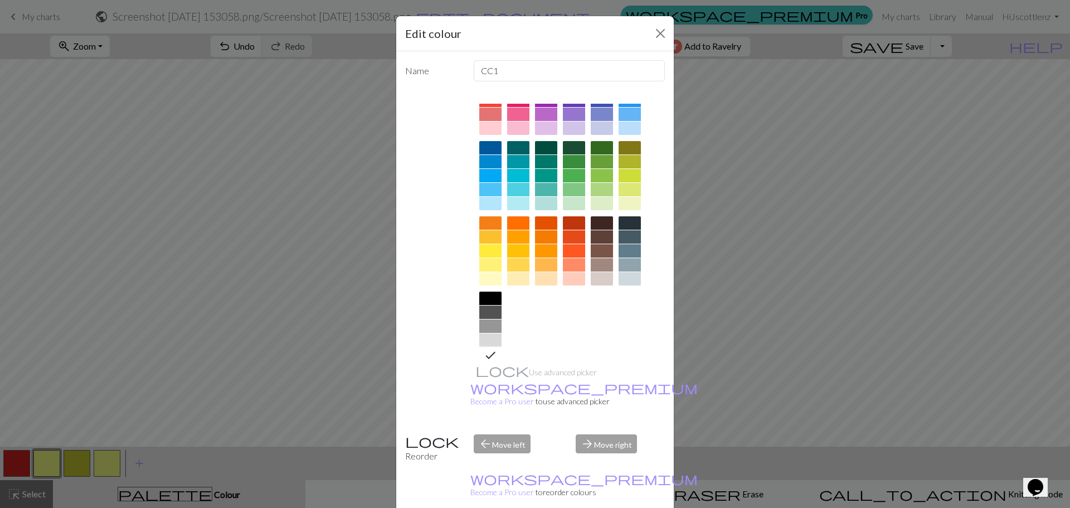
scroll to position [60, 0]
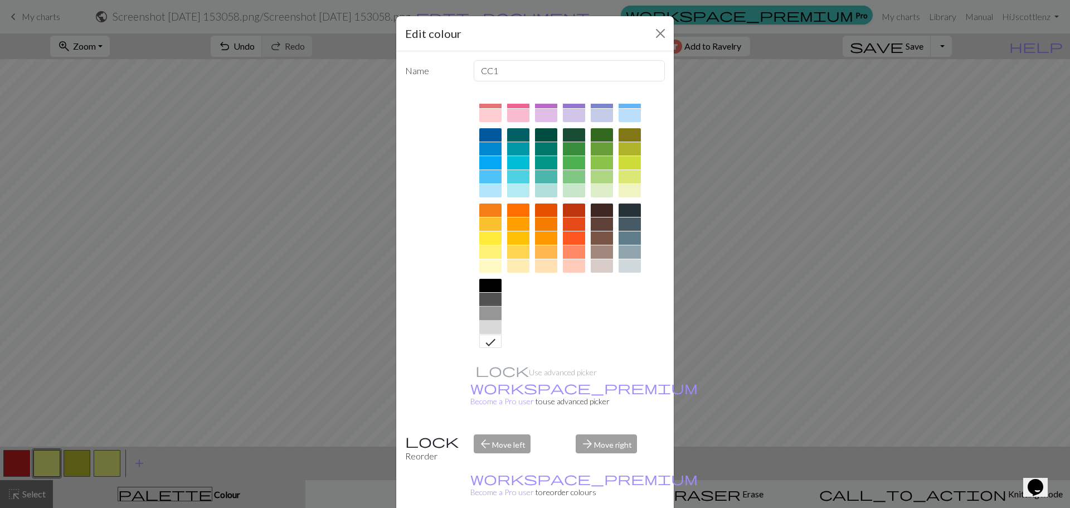
click at [493, 319] on div at bounding box center [490, 313] width 22 height 13
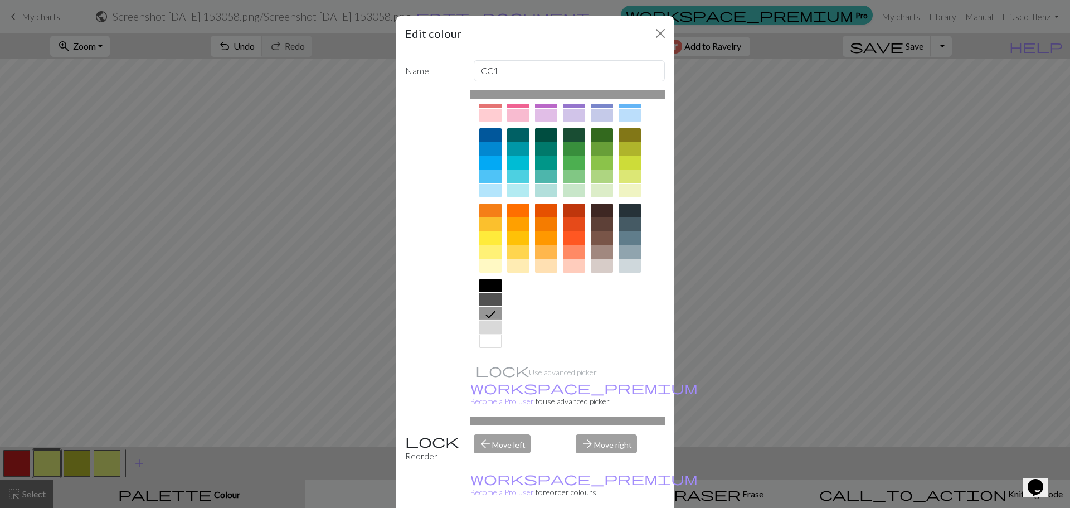
click at [490, 325] on div at bounding box center [490, 326] width 22 height 13
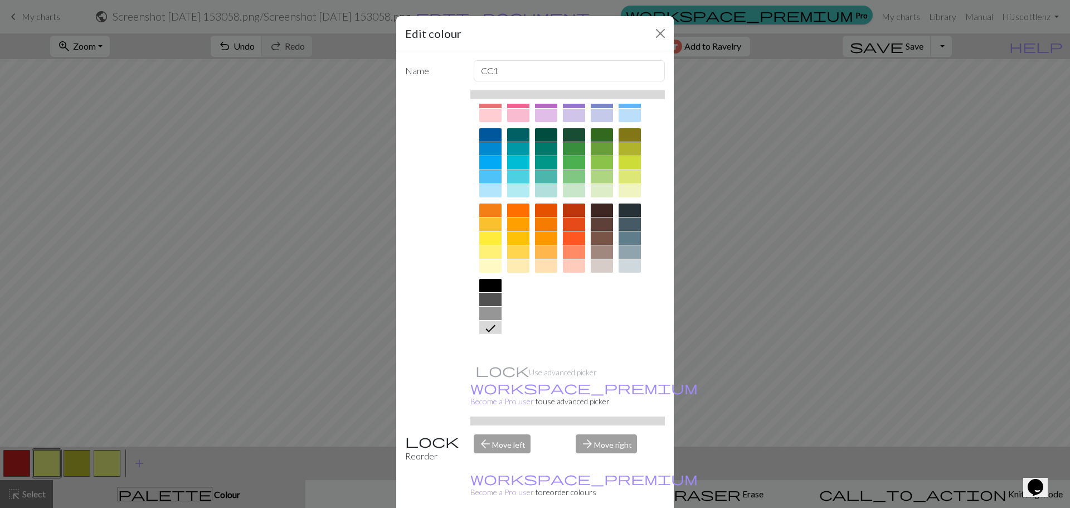
click at [490, 339] on div at bounding box center [490, 340] width 22 height 13
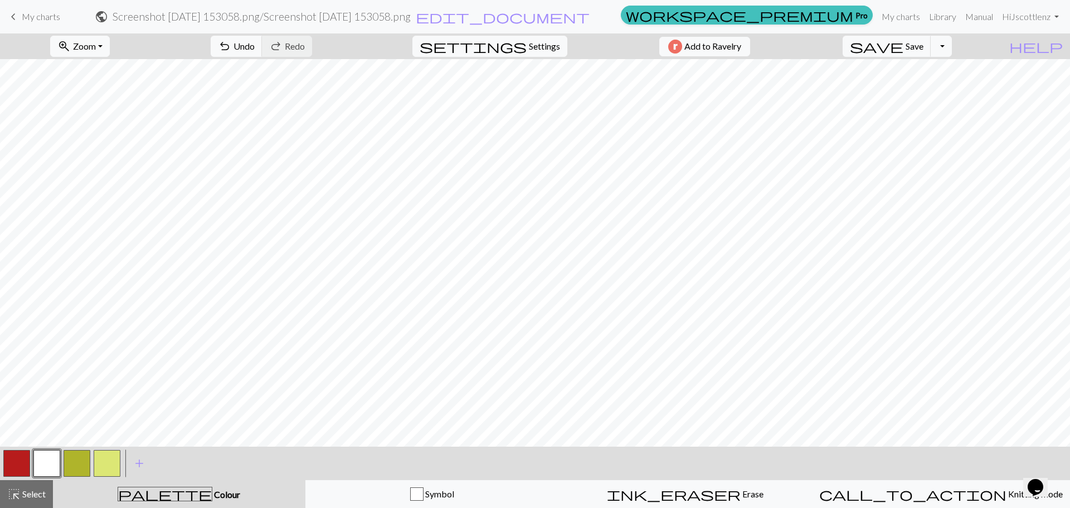
click at [77, 464] on button "button" at bounding box center [77, 463] width 27 height 27
click at [84, 466] on button "button" at bounding box center [77, 463] width 27 height 27
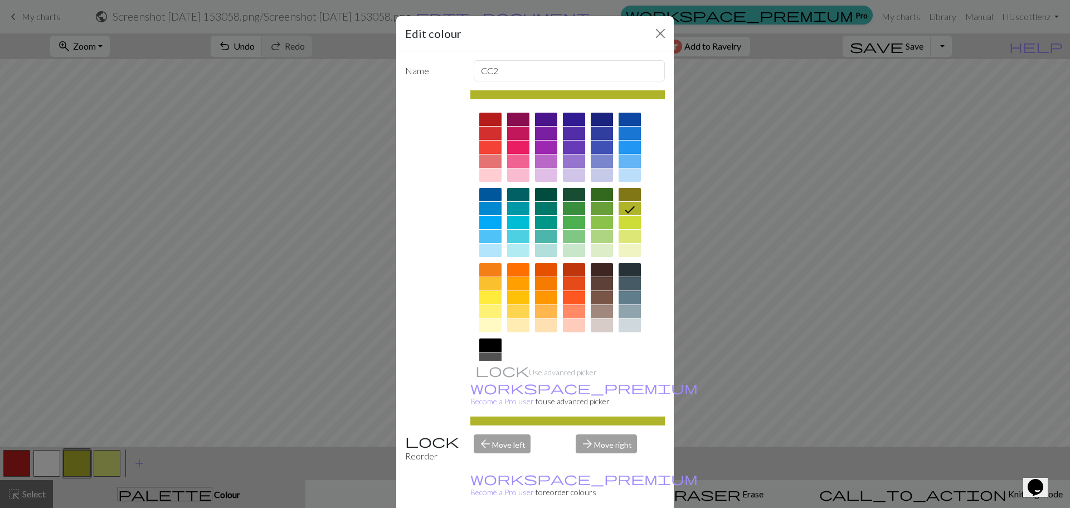
click at [479, 118] on div at bounding box center [490, 119] width 22 height 13
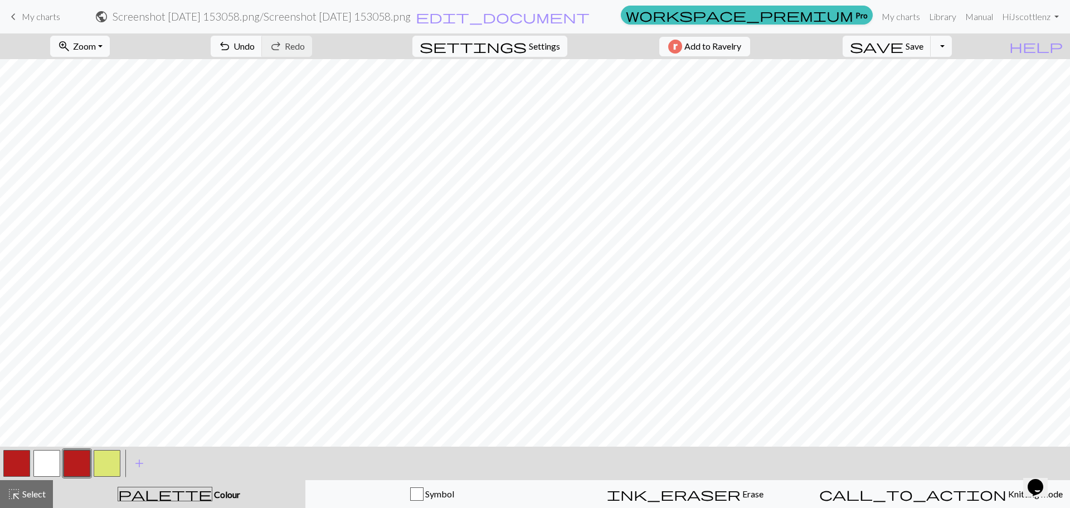
click at [108, 459] on button "button" at bounding box center [107, 463] width 27 height 27
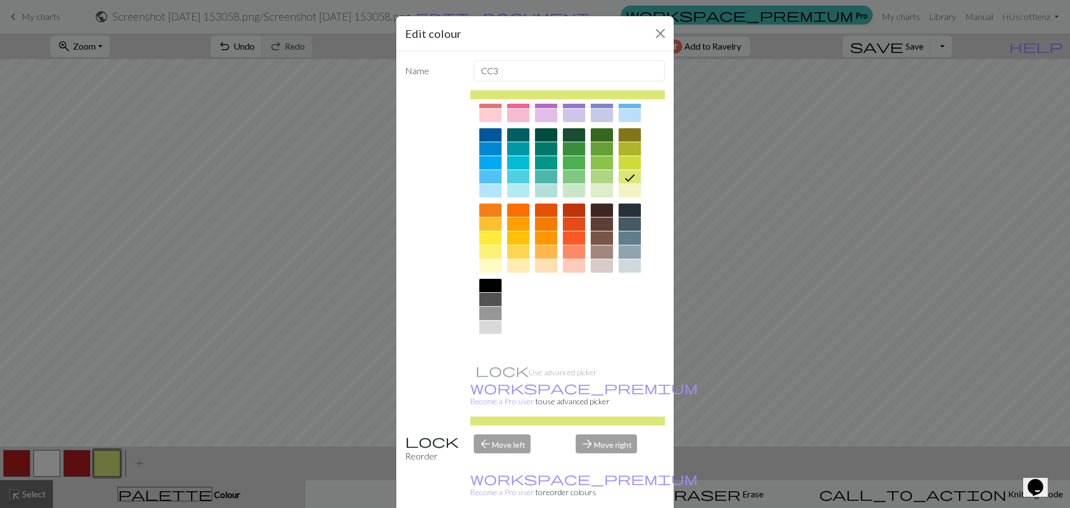
click at [487, 339] on div at bounding box center [490, 340] width 22 height 13
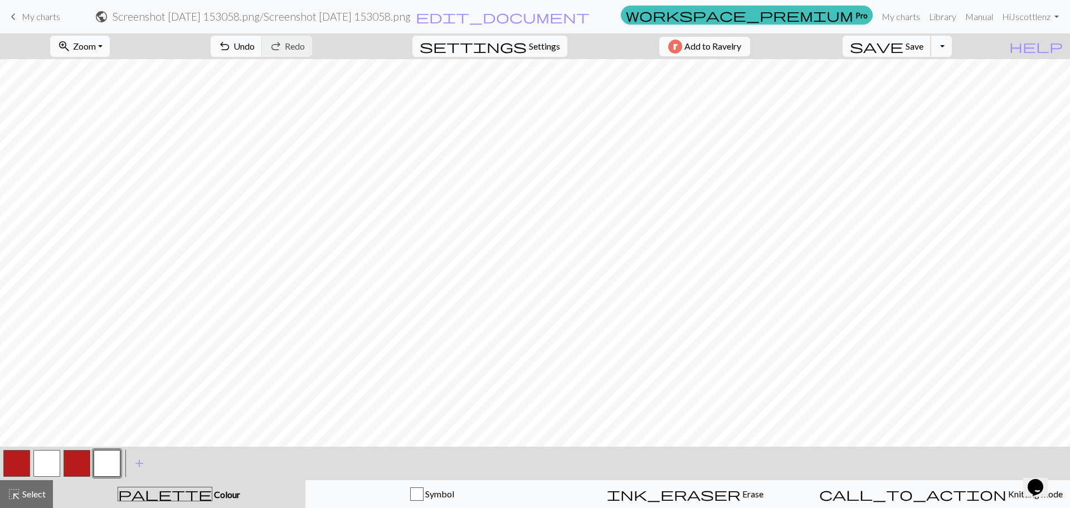
click at [923, 46] on span "Save" at bounding box center [915, 46] width 18 height 11
click at [35, 12] on span "My charts" at bounding box center [41, 16] width 38 height 11
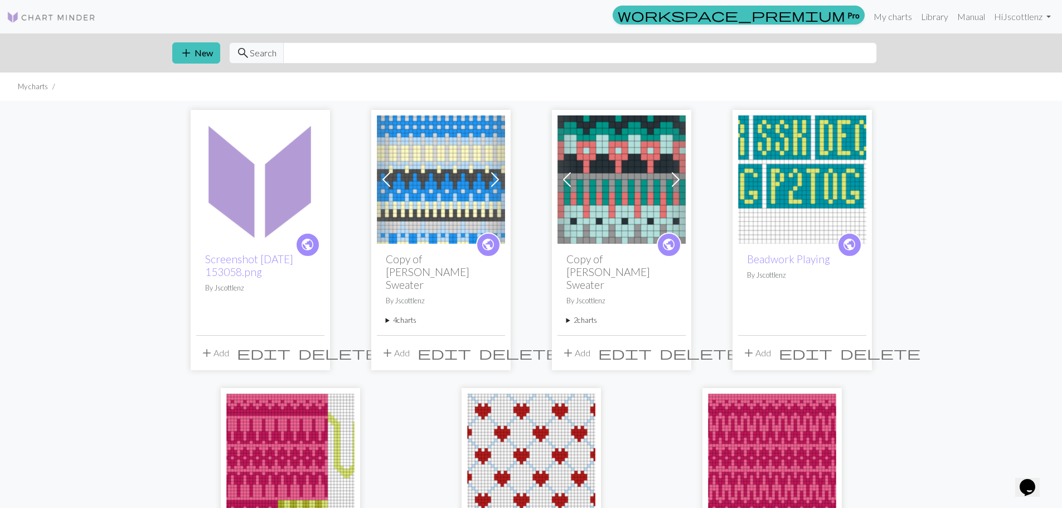
click at [42, 20] on img at bounding box center [51, 17] width 89 height 13
click at [902, 13] on link "My charts" at bounding box center [892, 17] width 47 height 22
click at [898, 7] on link "My charts" at bounding box center [892, 17] width 47 height 22
click at [232, 256] on link "Screenshot 2025-09-26 153058.png" at bounding box center [249, 265] width 88 height 26
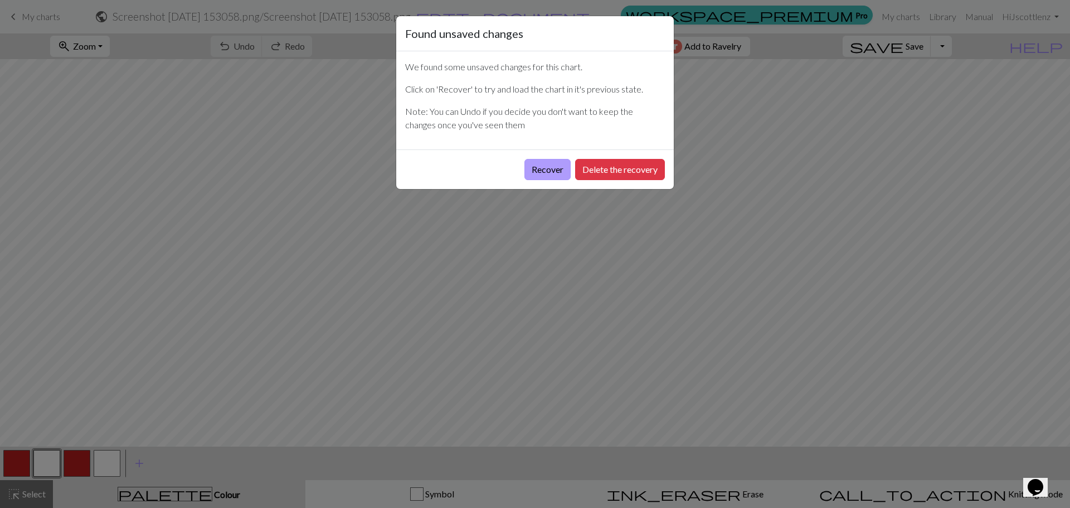
click at [560, 173] on button "Recover" at bounding box center [547, 169] width 46 height 21
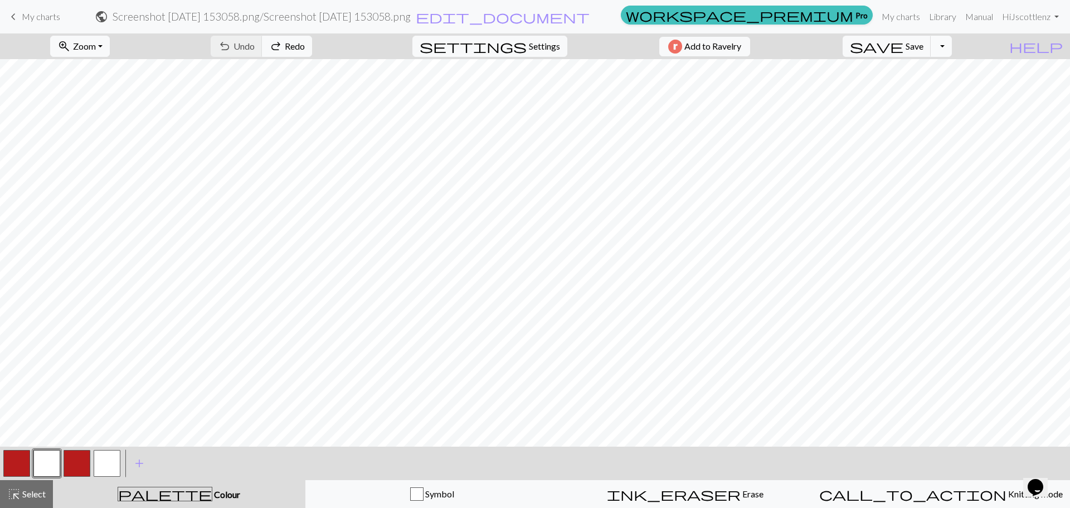
click at [952, 51] on button "Toggle Dropdown" at bounding box center [941, 46] width 21 height 21
click at [923, 50] on span "Save" at bounding box center [915, 46] width 18 height 11
click at [542, 40] on span "Settings" at bounding box center [544, 46] width 31 height 13
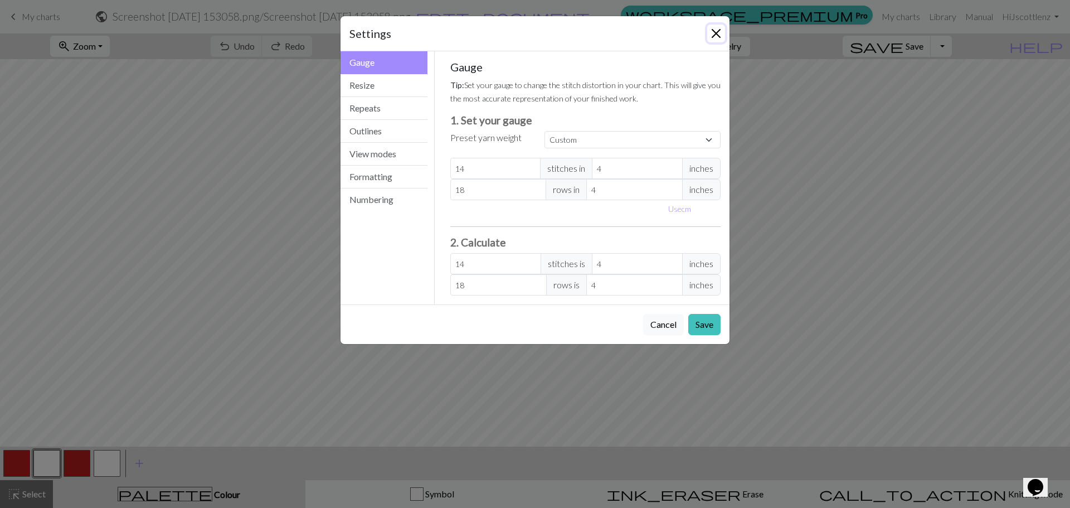
click at [712, 35] on button "Close" at bounding box center [716, 34] width 18 height 18
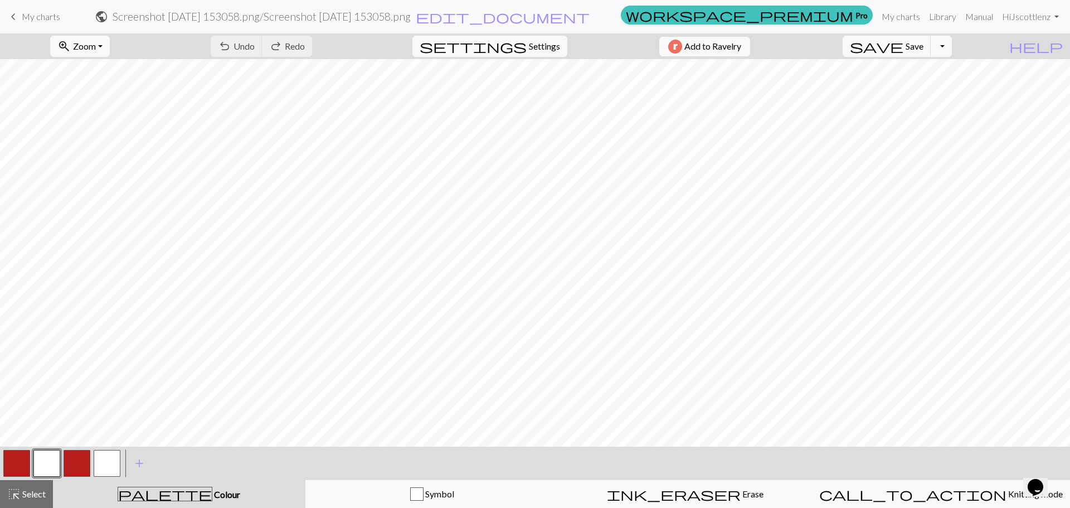
click at [522, 8] on form "public Screenshot 2025-09-26 153058.png / Screenshot 2025-09-26 153058.png edit…" at bounding box center [342, 17] width 547 height 22
click at [590, 16] on span "edit_document" at bounding box center [503, 17] width 174 height 16
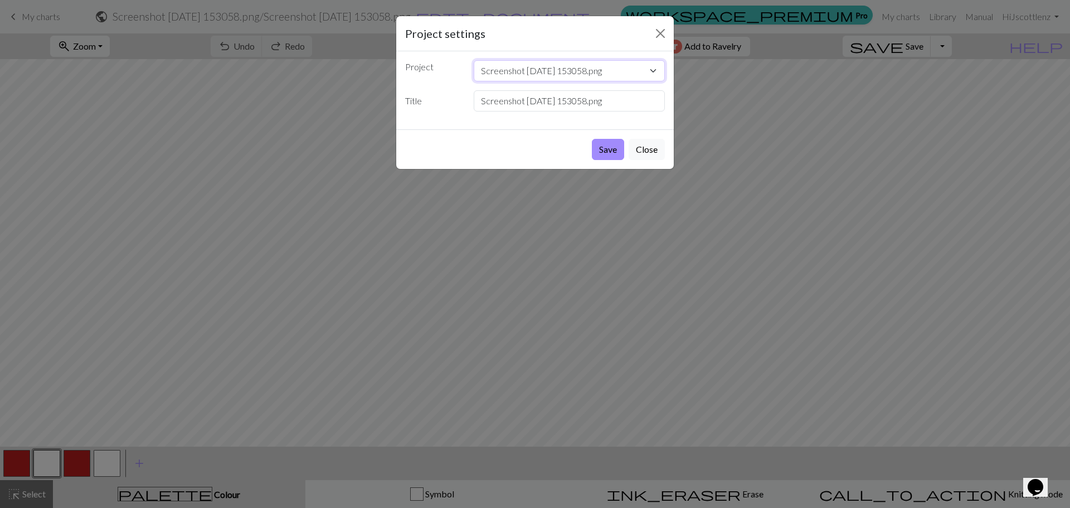
click at [618, 71] on select "Screenshot 2025-09-26 153058.png Copy of Celeste Sweater Copy of Celeste Sweate…" at bounding box center [570, 70] width 192 height 21
click at [424, 100] on label "Title" at bounding box center [432, 100] width 69 height 21
drag, startPoint x: 634, startPoint y: 97, endPoint x: 348, endPoint y: 100, distance: 285.9
click at [348, 100] on div "Project settings Project Screenshot 2025-09-26 153058.png Copy of Celeste Sweat…" at bounding box center [535, 254] width 1070 height 508
type input "Smiles for Nordic Mix"
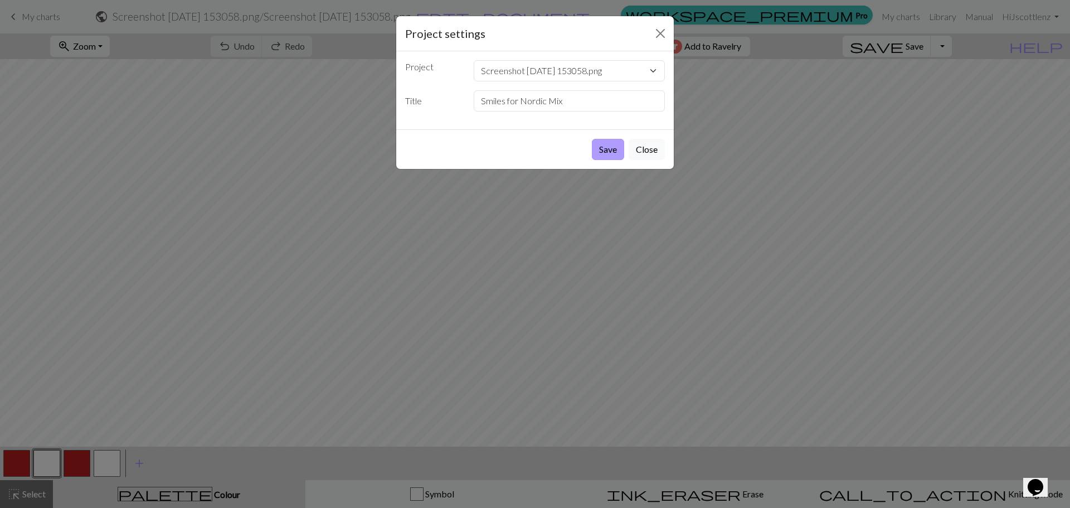
click at [597, 151] on button "Save" at bounding box center [608, 149] width 32 height 21
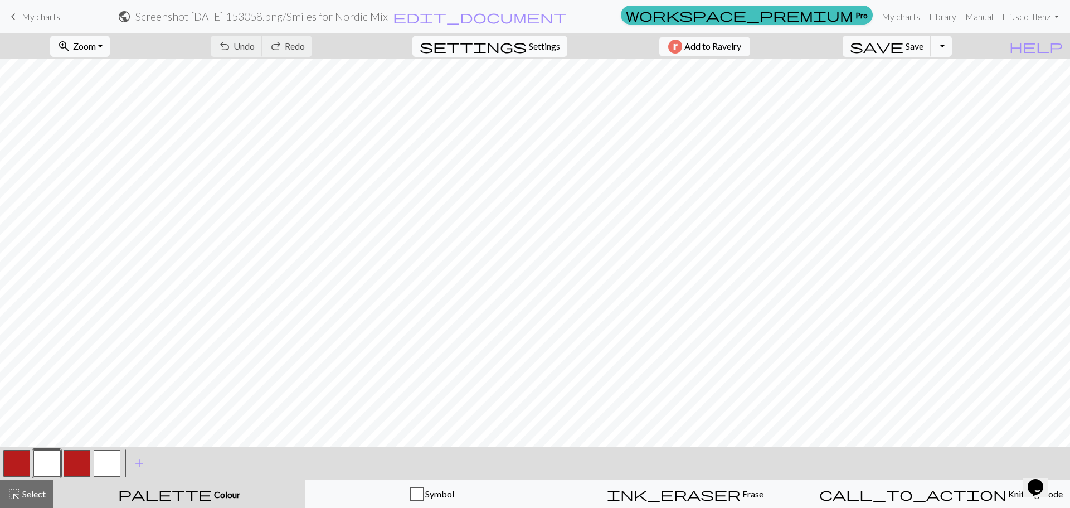
click at [545, 46] on span "Settings" at bounding box center [544, 46] width 31 height 13
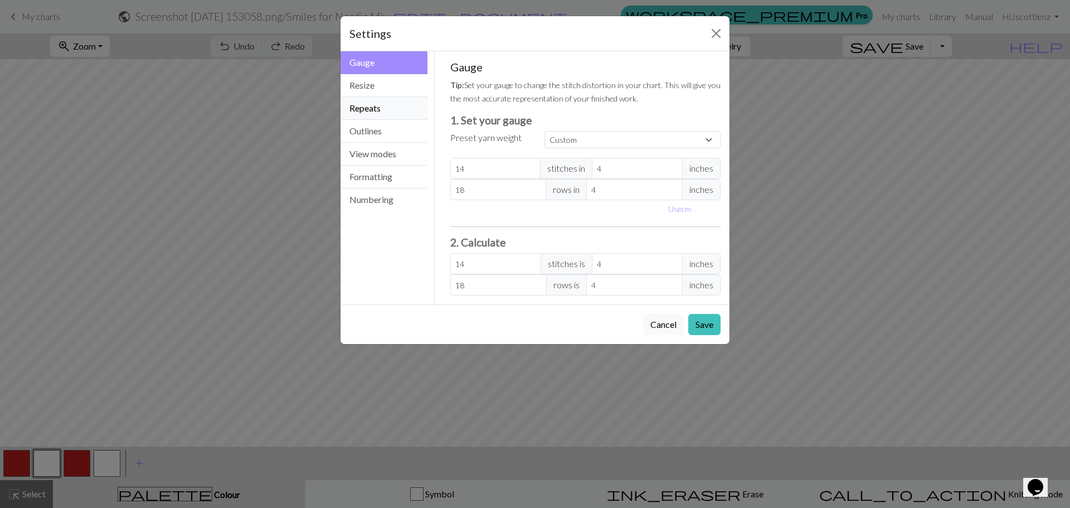
click at [402, 107] on button "Repeats" at bounding box center [384, 108] width 87 height 23
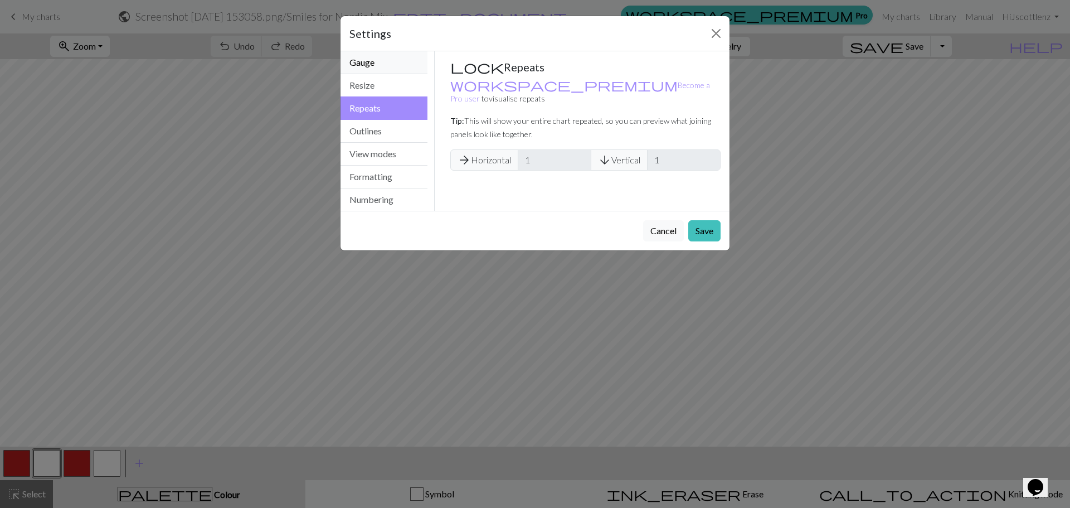
click at [386, 65] on button "Gauge" at bounding box center [384, 62] width 87 height 23
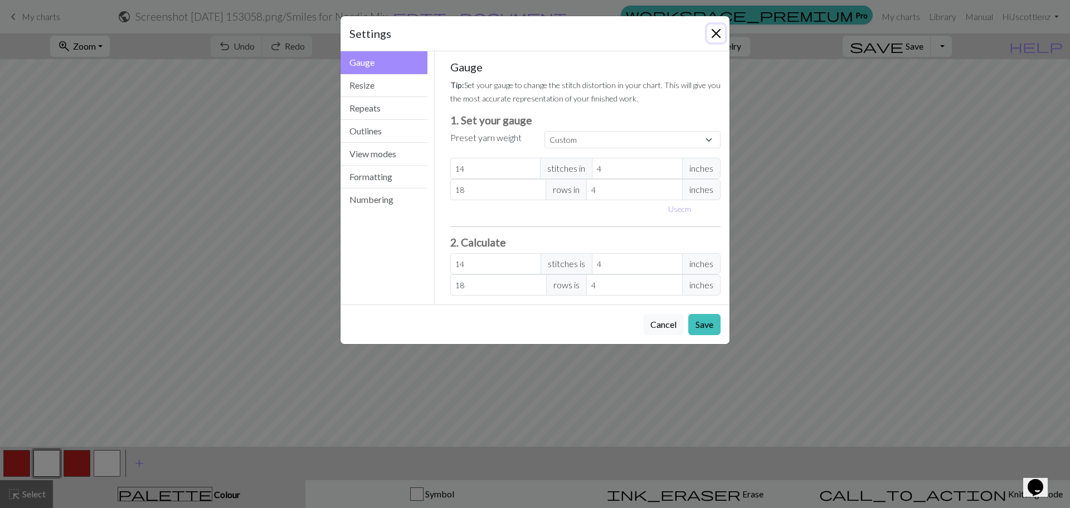
click at [723, 33] on button "Close" at bounding box center [716, 34] width 18 height 18
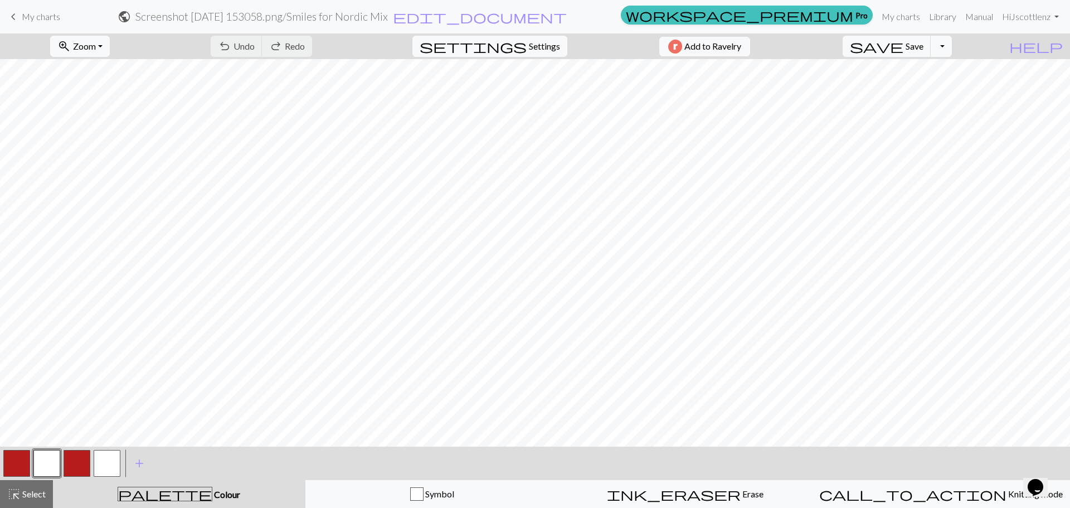
click at [52, 22] on link "keyboard_arrow_left My charts" at bounding box center [34, 16] width 54 height 19
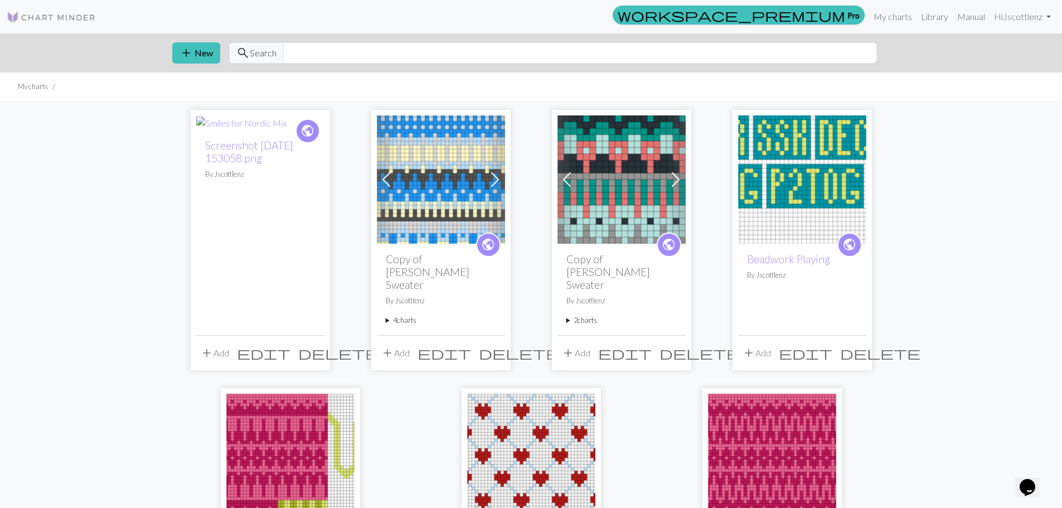
click at [225, 342] on button "add Add" at bounding box center [214, 352] width 37 height 21
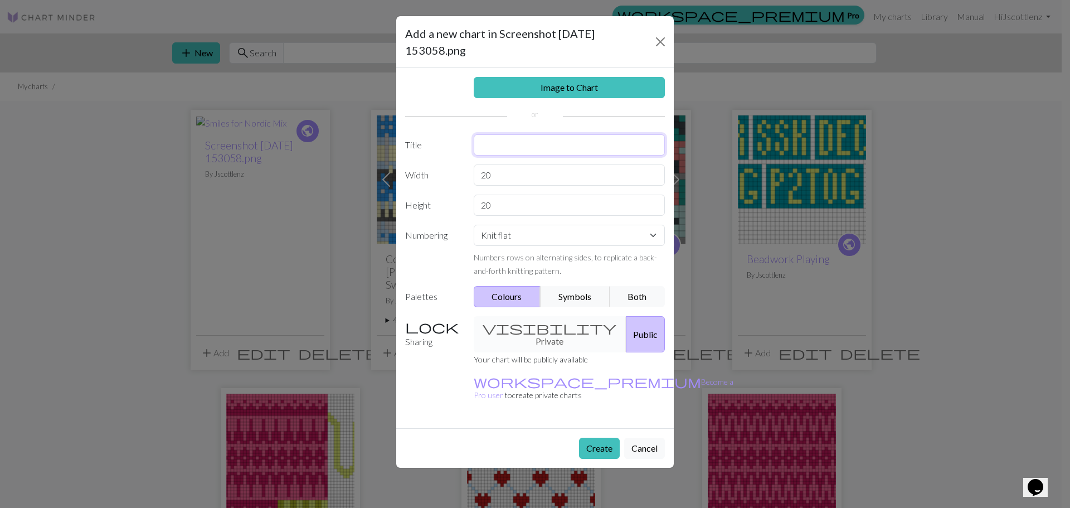
click at [529, 148] on input "text" at bounding box center [570, 144] width 192 height 21
type input "Hearts for Nordic Mix"
drag, startPoint x: 528, startPoint y: 178, endPoint x: 470, endPoint y: 178, distance: 58.5
click at [470, 178] on div "20" at bounding box center [569, 174] width 205 height 21
type input "27"
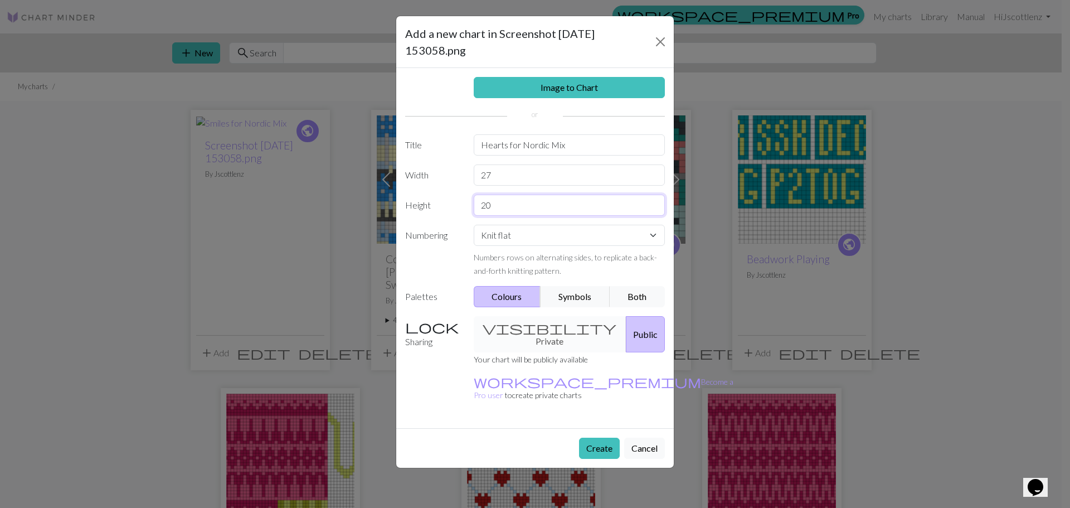
drag, startPoint x: 529, startPoint y: 203, endPoint x: 351, endPoint y: 180, distance: 179.8
click at [351, 180] on div "Add a new chart in Screenshot 2025-09-26 153058.png Image to Chart Title Hearts…" at bounding box center [535, 254] width 1070 height 508
type input "24"
click at [534, 234] on select "Knit flat Knit in the round Lace knitting Cross stitch" at bounding box center [570, 235] width 192 height 21
click at [460, 276] on label "Numbering" at bounding box center [432, 251] width 69 height 52
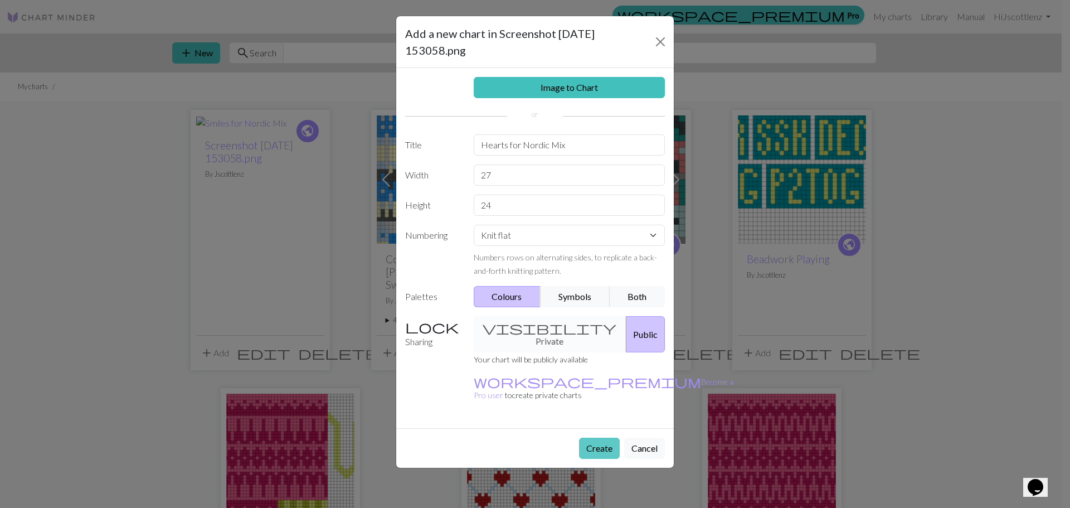
click at [595, 437] on button "Create" at bounding box center [599, 447] width 41 height 21
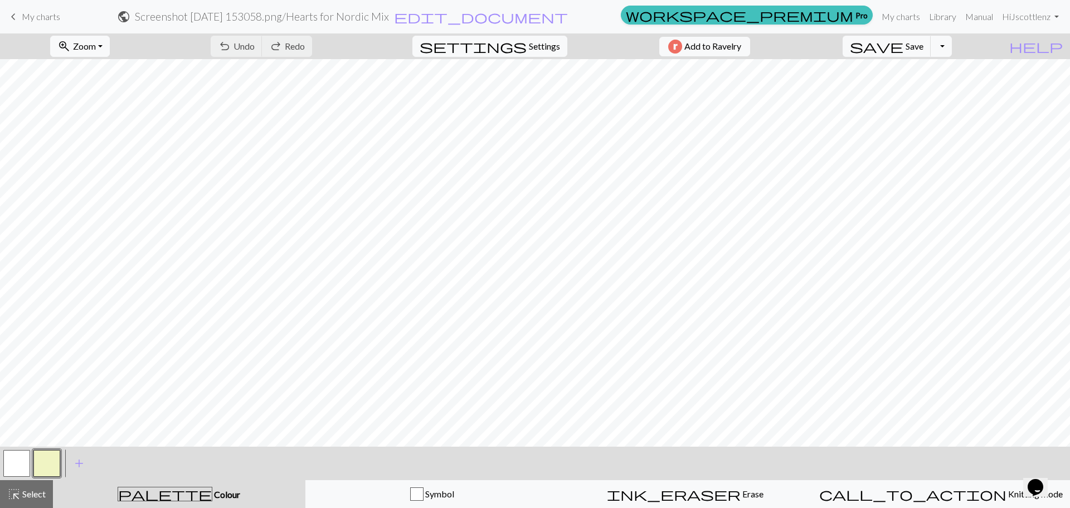
click at [20, 10] on link "keyboard_arrow_left My charts" at bounding box center [34, 16] width 54 height 19
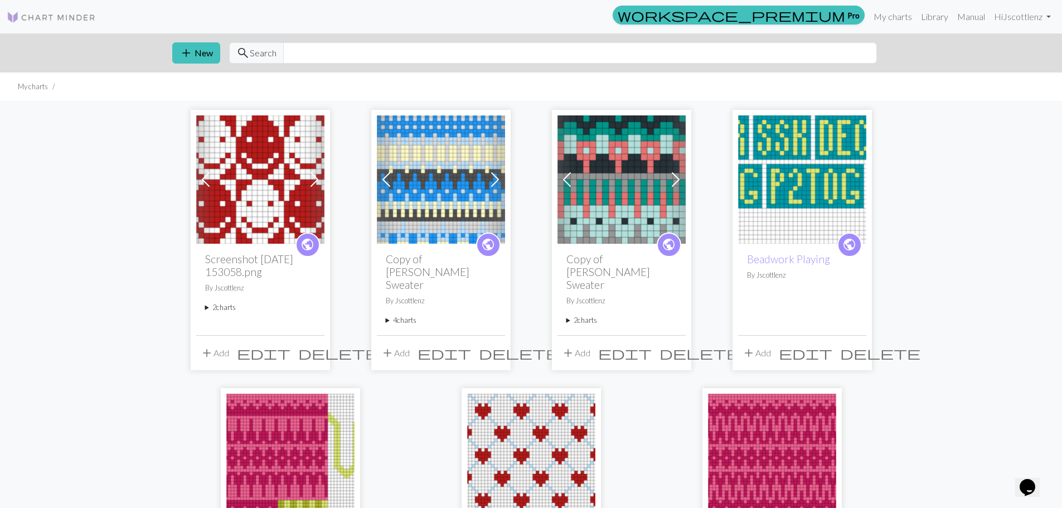
click at [221, 310] on summary "2 charts" at bounding box center [260, 307] width 110 height 11
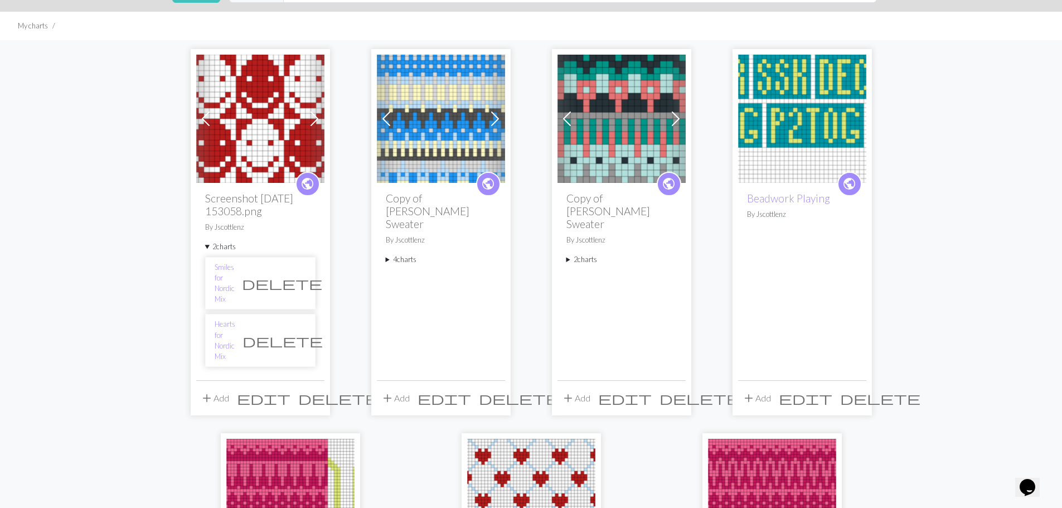
scroll to position [186, 0]
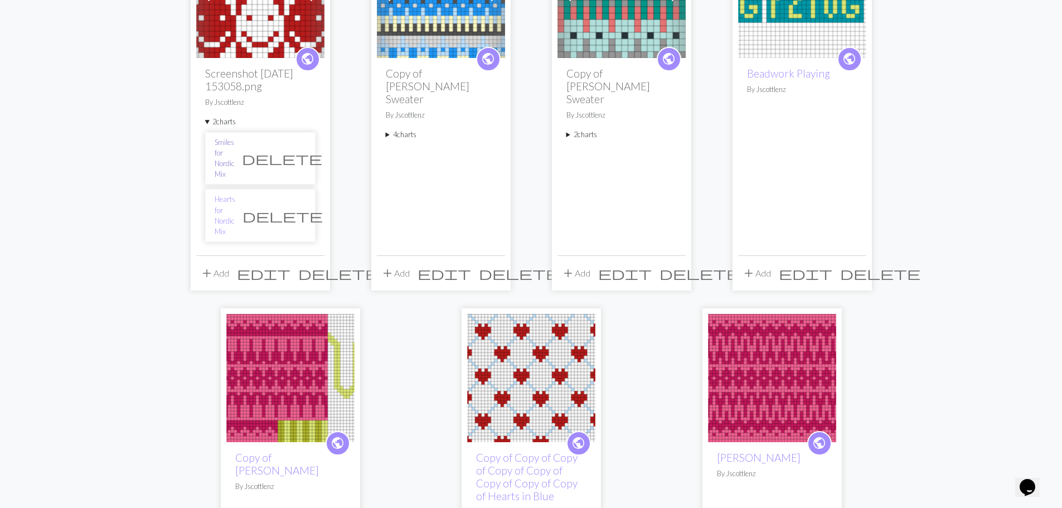
click at [235, 148] on link "Smiles for Nordic Mix" at bounding box center [225, 158] width 20 height 43
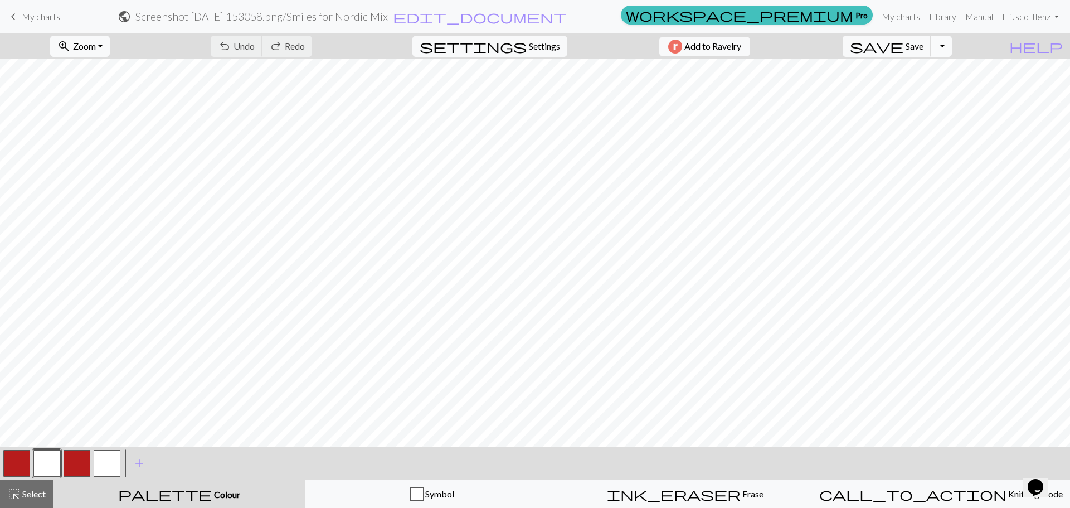
click at [952, 47] on button "Toggle Dropdown" at bounding box center [941, 46] width 21 height 21
click at [941, 74] on button "file_copy Save a copy" at bounding box center [859, 71] width 184 height 18
click at [407, 19] on h2 "Screenshot 2025-09-26 153058.png / Copy of Smiles for Nordic Mix" at bounding box center [261, 16] width 291 height 13
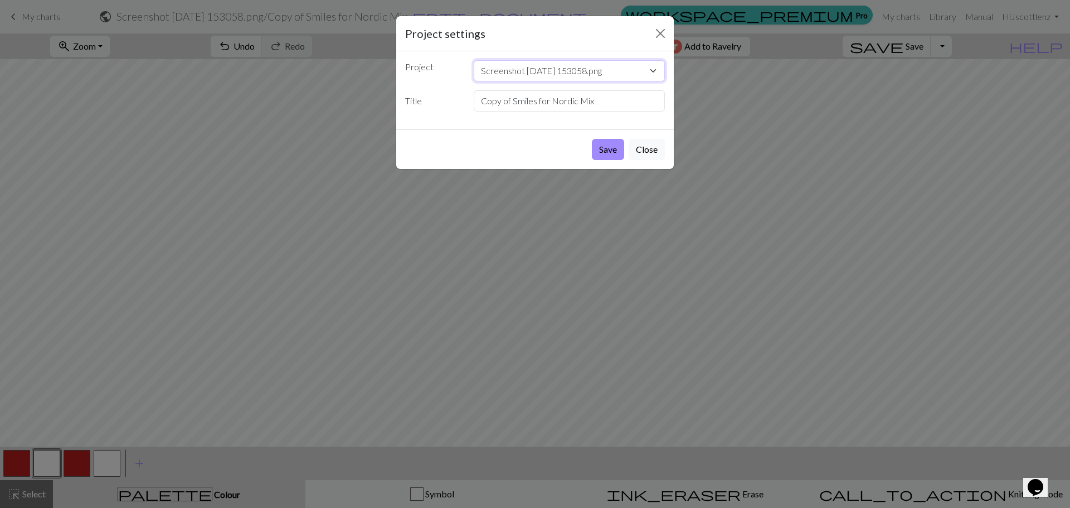
click at [637, 71] on select "Screenshot 2025-09-26 153058.png Copy of Celeste Sweater Copy of Celeste Sweate…" at bounding box center [570, 70] width 192 height 21
drag, startPoint x: 653, startPoint y: 35, endPoint x: 660, endPoint y: 33, distance: 7.4
click at [655, 35] on button "Close" at bounding box center [661, 34] width 18 height 18
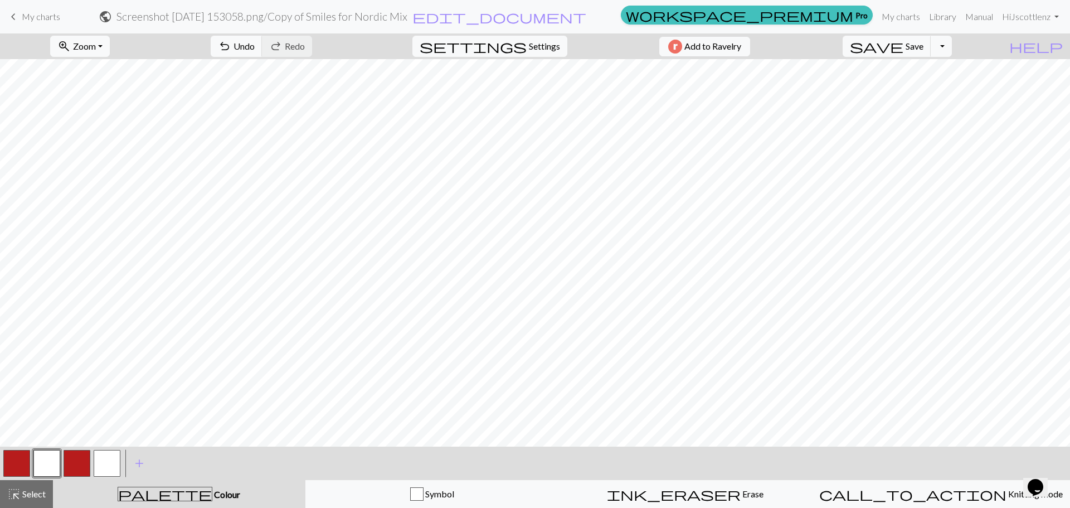
click at [59, 19] on span "My charts" at bounding box center [41, 16] width 38 height 11
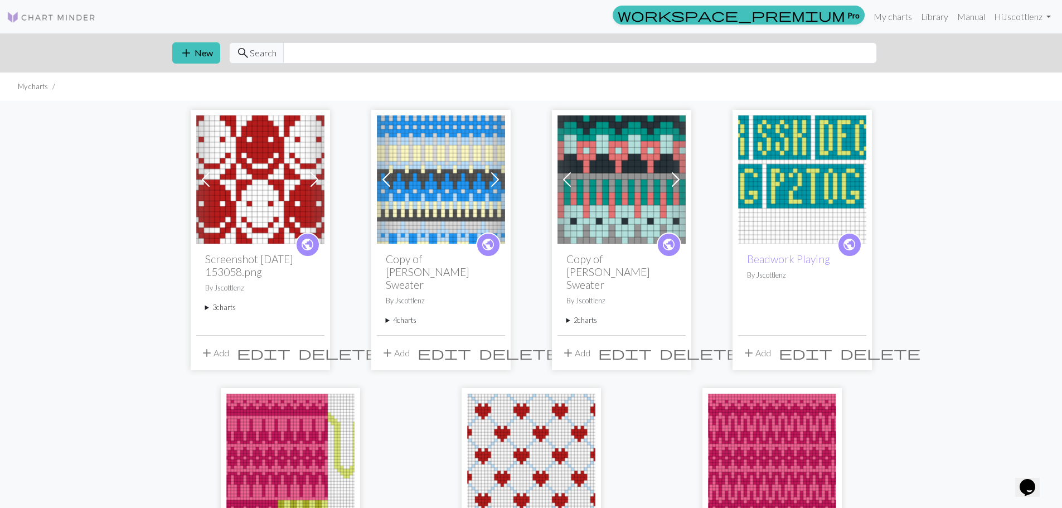
click at [290, 345] on span "edit" at bounding box center [264, 353] width 54 height 16
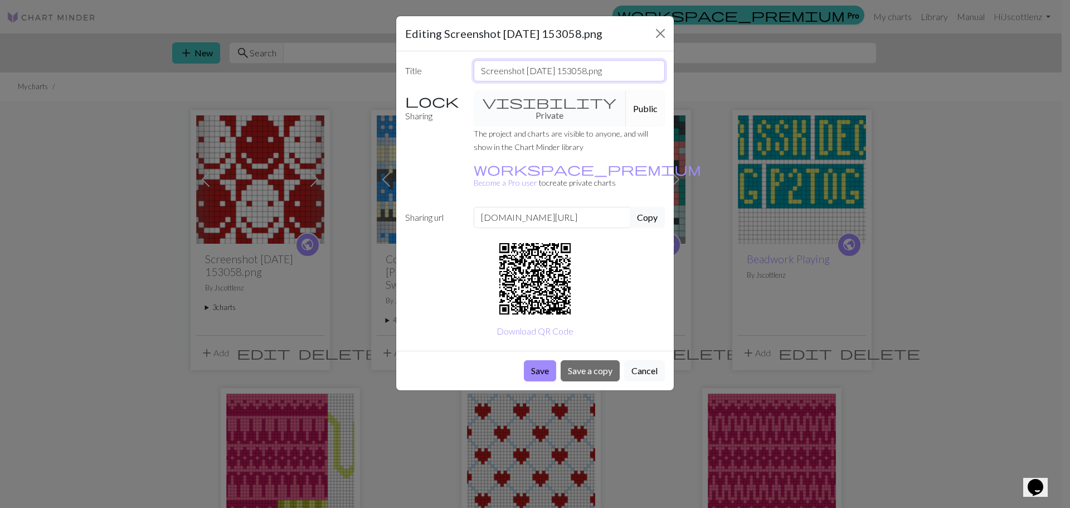
drag, startPoint x: 628, startPoint y: 71, endPoint x: 296, endPoint y: 72, distance: 331.0
click at [296, 72] on div "Editing Screenshot 2025-09-26 153058.png Title Screenshot 2025-09-26 153058.png…" at bounding box center [535, 254] width 1070 height 508
type input "Nordic Mix Repeats"
click at [537, 360] on button "Save" at bounding box center [540, 370] width 32 height 21
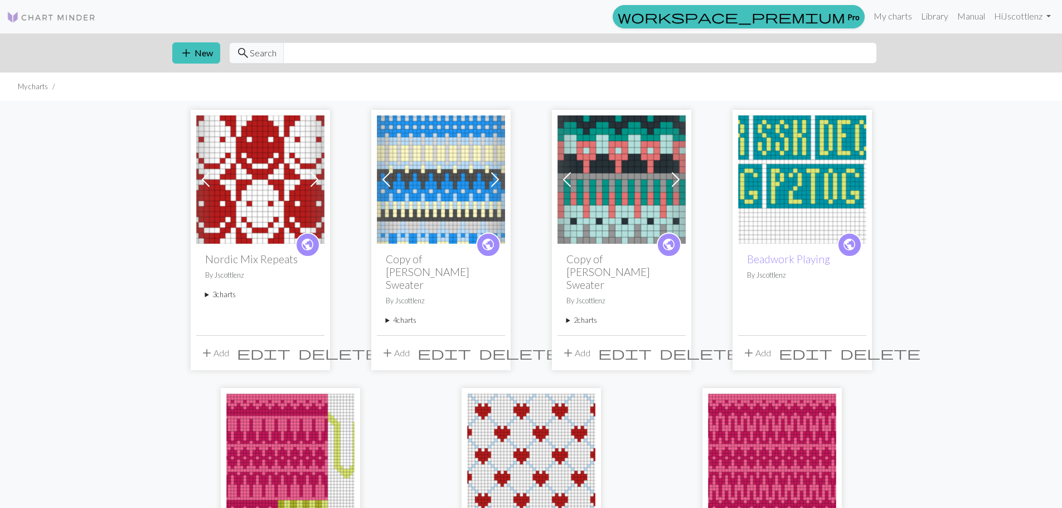
click at [206, 288] on div "public Nordic Mix Repeats By Jscottlenz 3 charts Smiles for Nordic Mix delete H…" at bounding box center [260, 289] width 128 height 91
click at [206, 298] on summary "3 charts" at bounding box center [260, 294] width 110 height 11
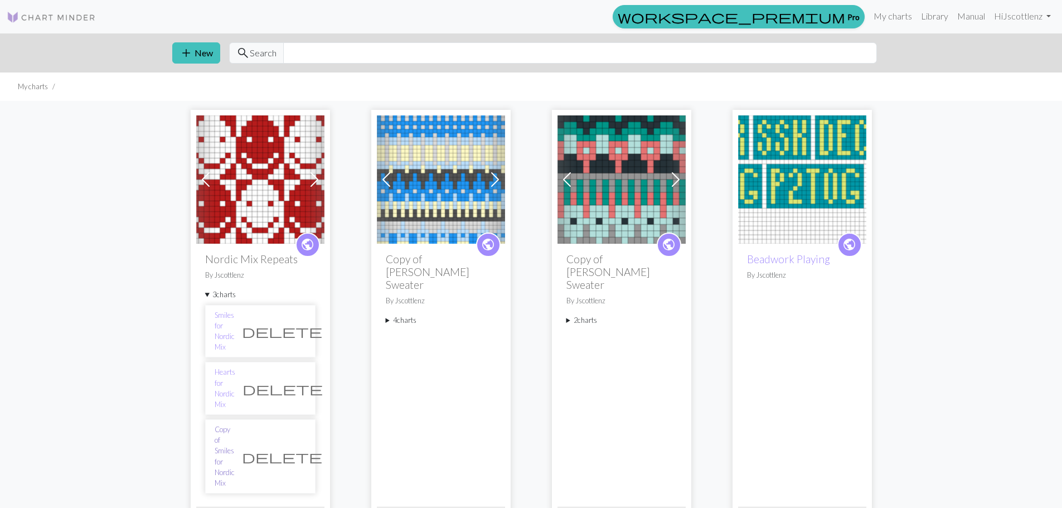
click at [235, 424] on link "Copy of Smiles for Nordic Mix" at bounding box center [225, 456] width 20 height 64
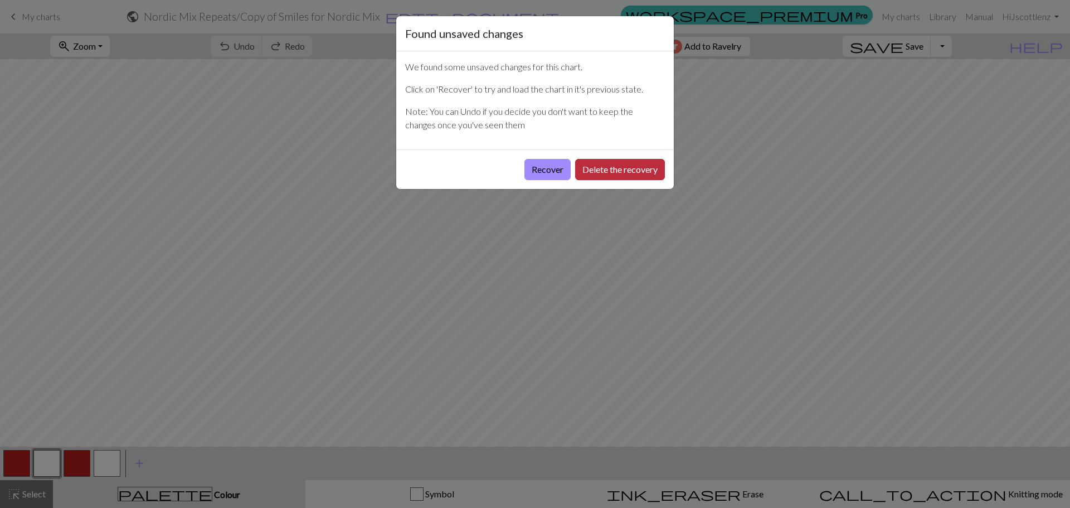
click at [587, 166] on button "Delete the recovery" at bounding box center [620, 169] width 90 height 21
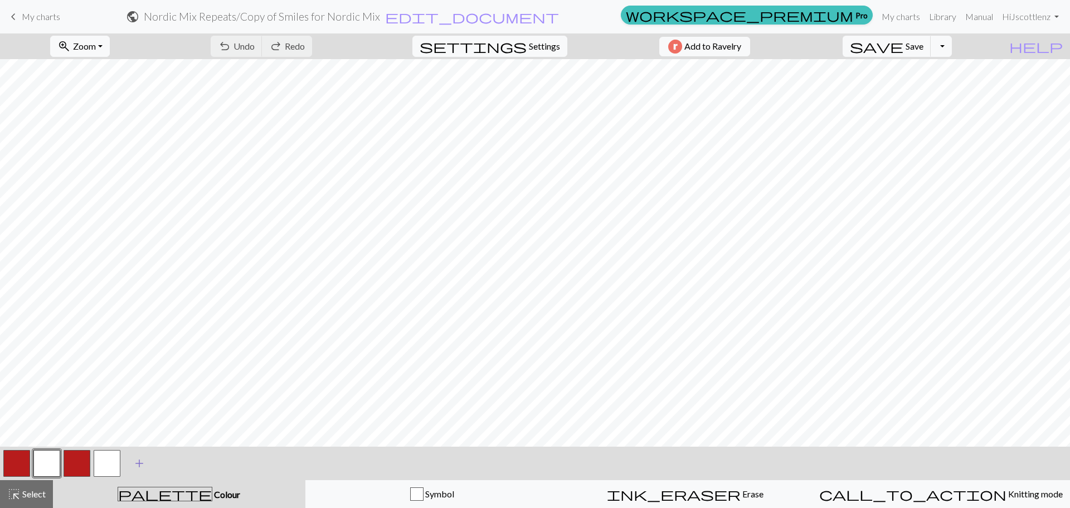
click at [142, 459] on span "add" at bounding box center [139, 463] width 13 height 16
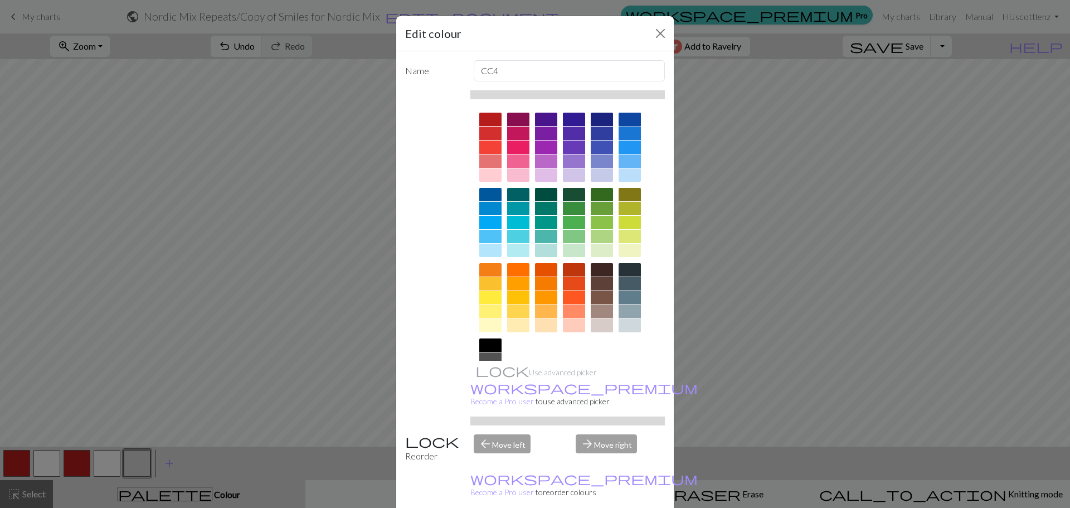
click at [624, 119] on div at bounding box center [630, 119] width 22 height 13
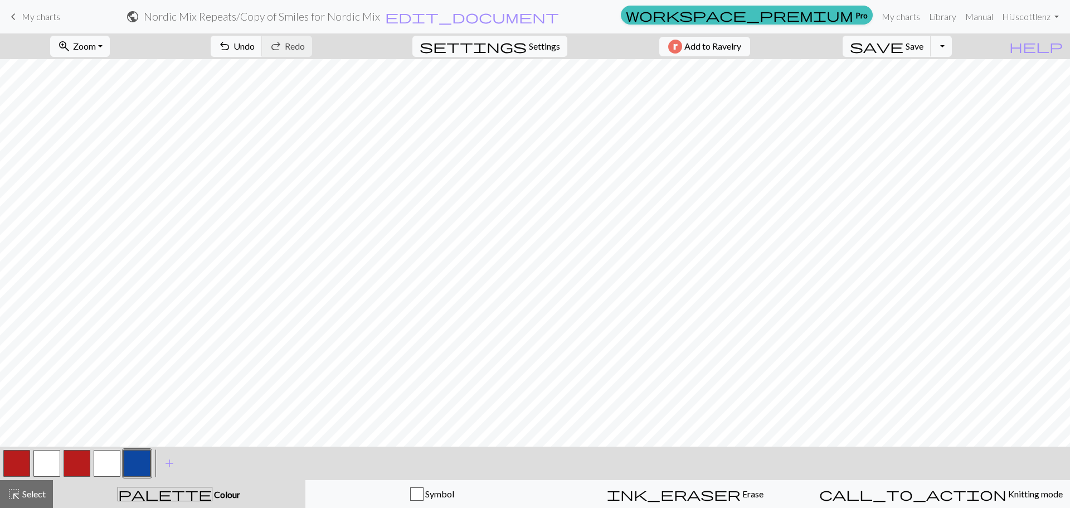
click at [108, 456] on button "button" at bounding box center [107, 463] width 27 height 27
click at [134, 464] on span "add" at bounding box center [139, 463] width 13 height 16
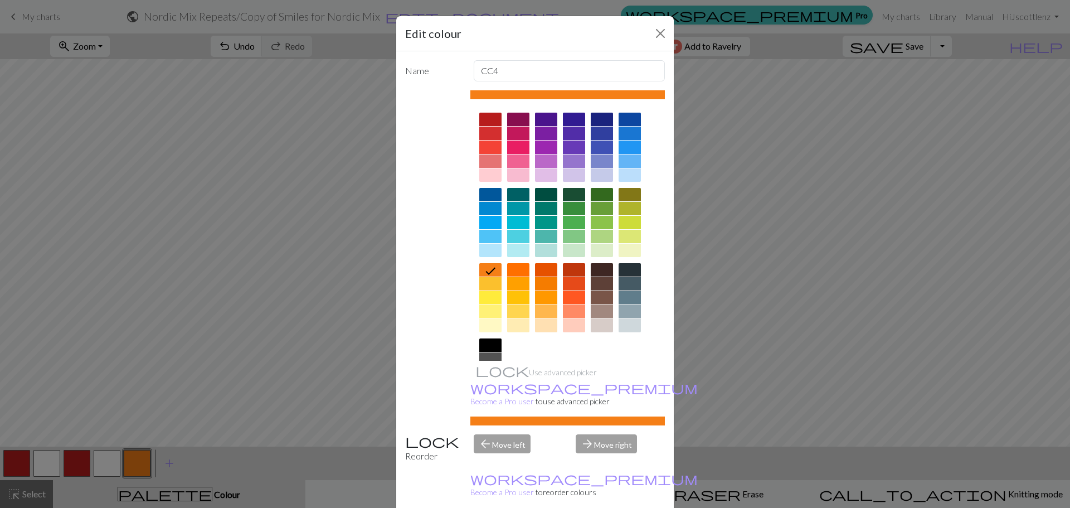
click at [516, 192] on div at bounding box center [518, 194] width 22 height 13
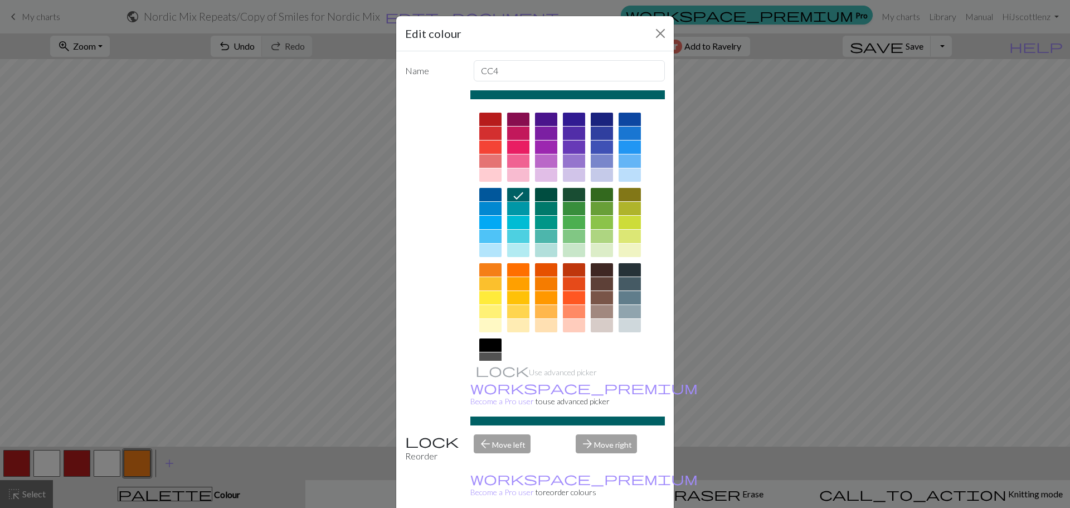
click at [547, 189] on div at bounding box center [546, 194] width 22 height 13
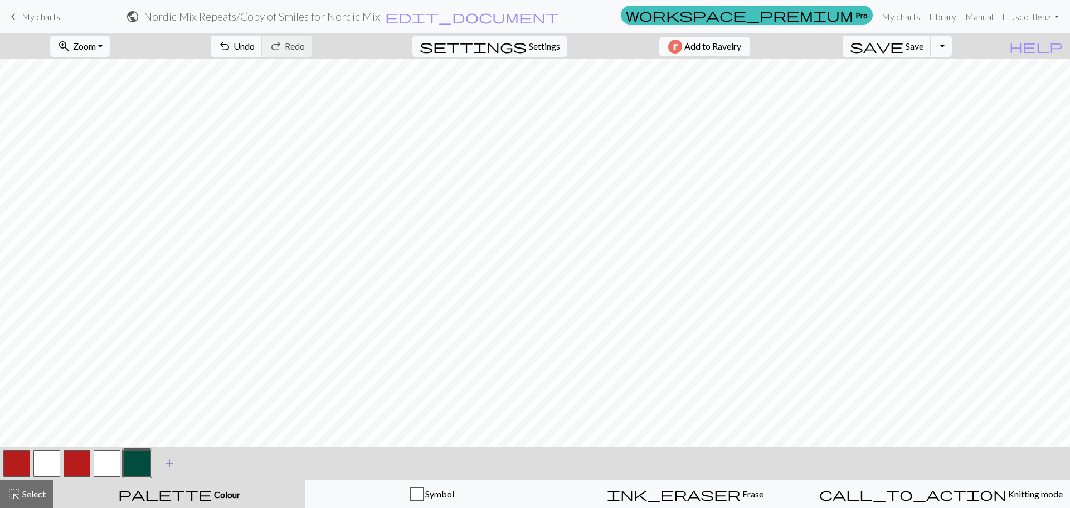
click at [169, 465] on span "add" at bounding box center [169, 463] width 13 height 16
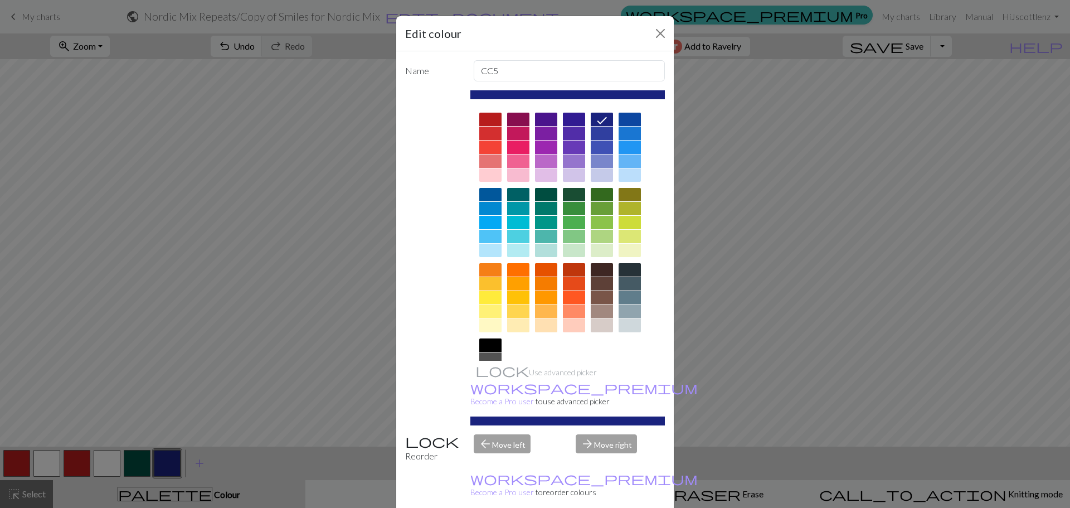
click at [564, 251] on div at bounding box center [574, 250] width 22 height 13
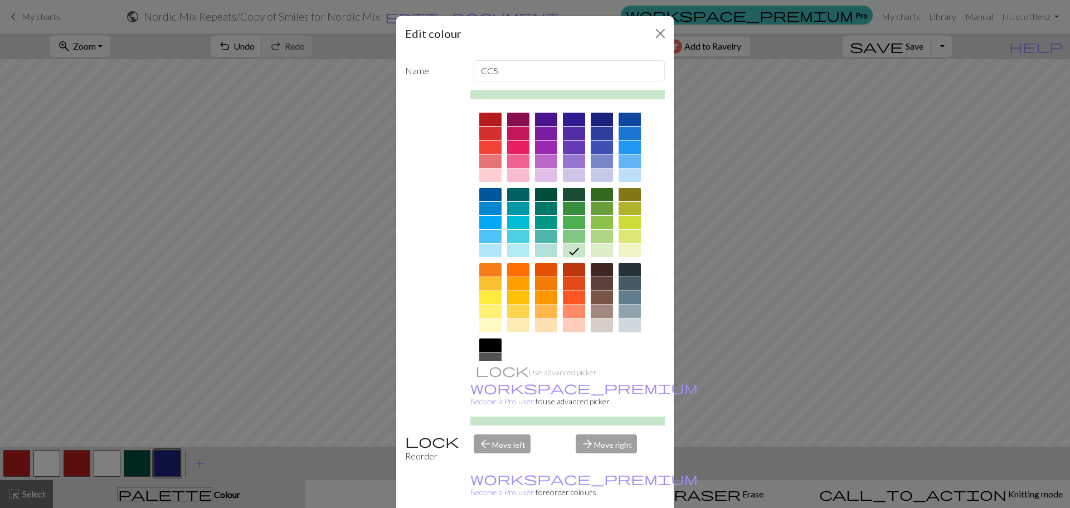
click at [539, 250] on div at bounding box center [546, 250] width 22 height 13
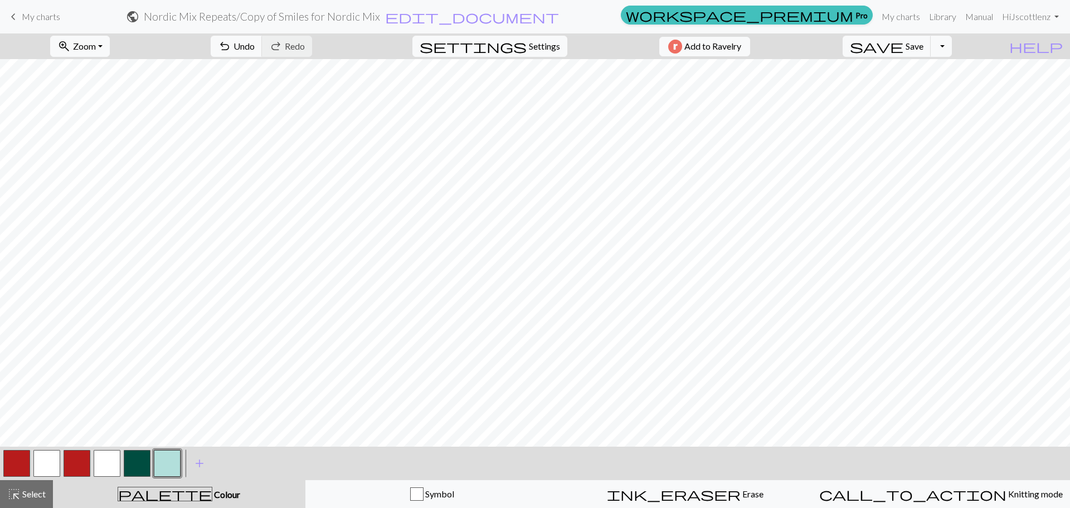
click at [134, 464] on button "button" at bounding box center [137, 463] width 27 height 27
click at [171, 466] on button "button" at bounding box center [167, 463] width 27 height 27
click at [144, 461] on button "button" at bounding box center [137, 463] width 27 height 27
click at [171, 462] on button "button" at bounding box center [167, 463] width 27 height 27
click at [903, 45] on span "save" at bounding box center [877, 46] width 54 height 16
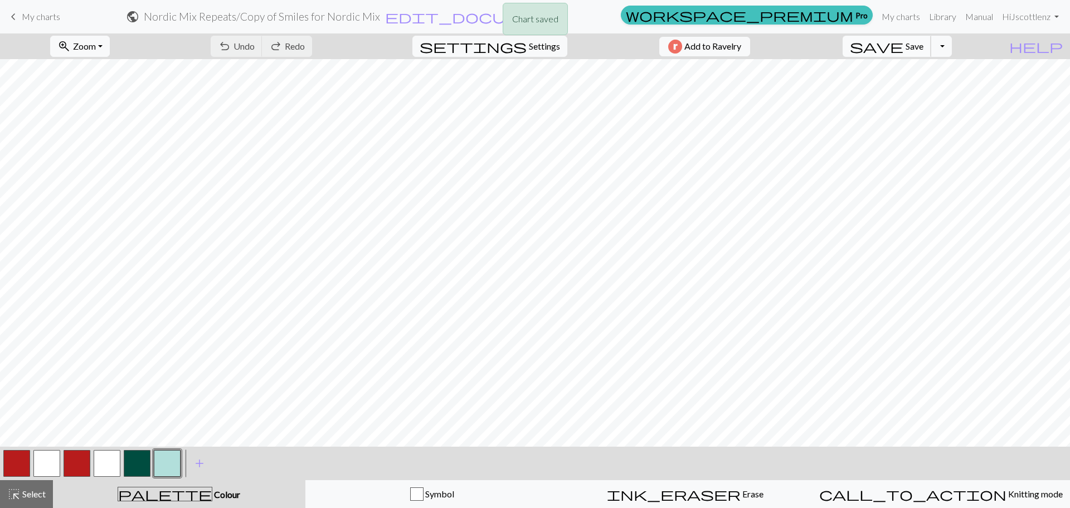
click at [923, 46] on span "Save" at bounding box center [915, 46] width 18 height 11
